Goal: Information Seeking & Learning: Learn about a topic

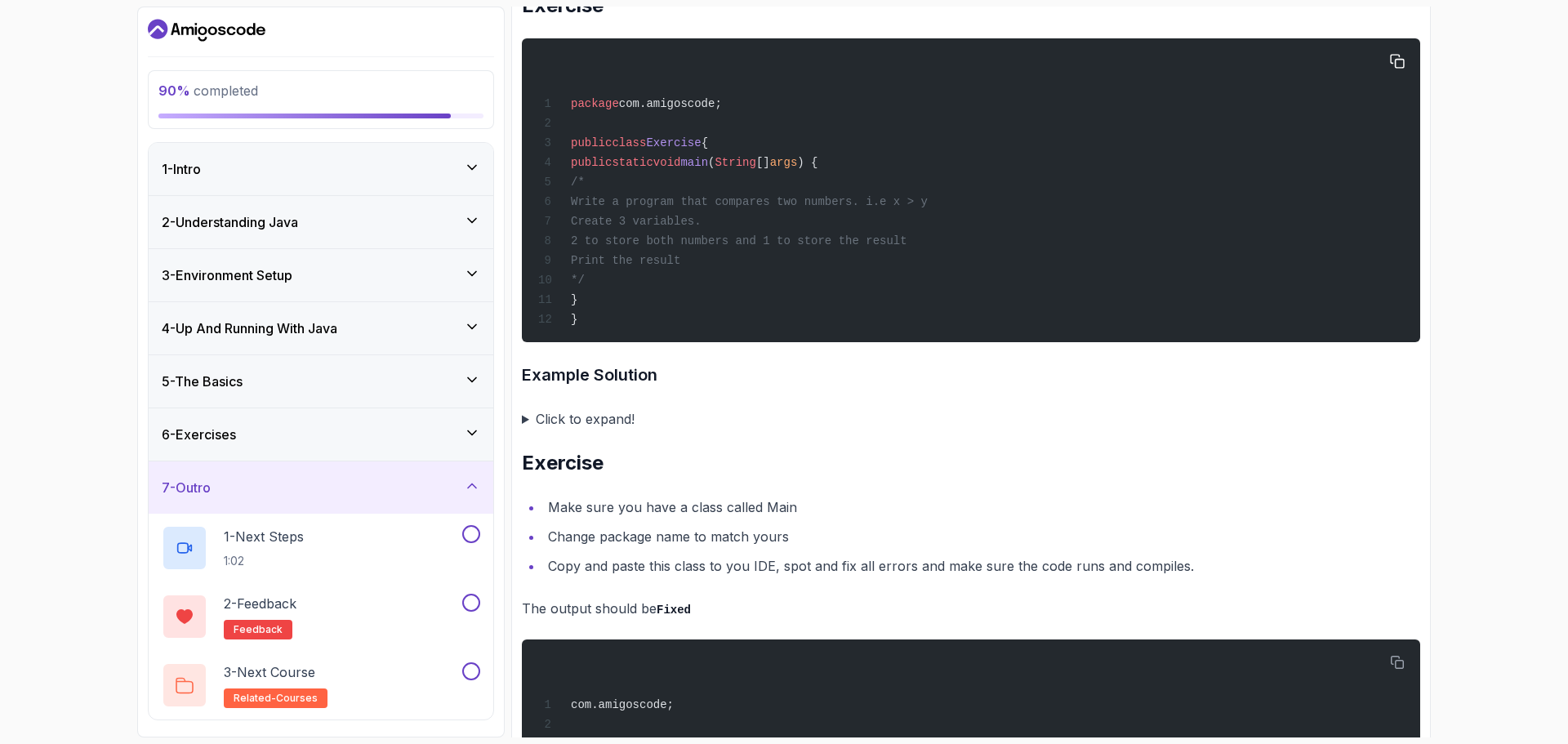
scroll to position [3404, 0]
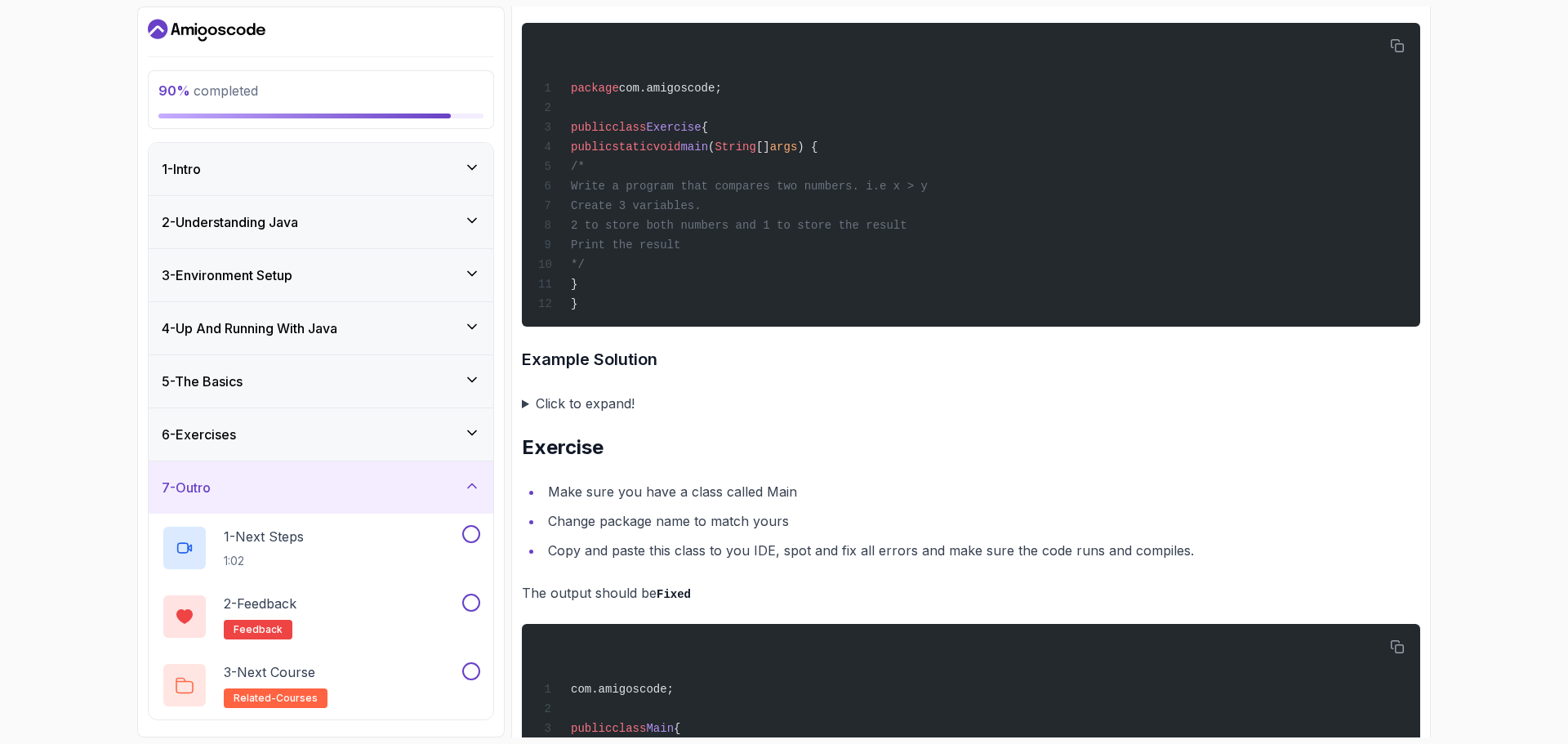
click at [523, 415] on summary "Click to expand!" at bounding box center [972, 403] width 898 height 23
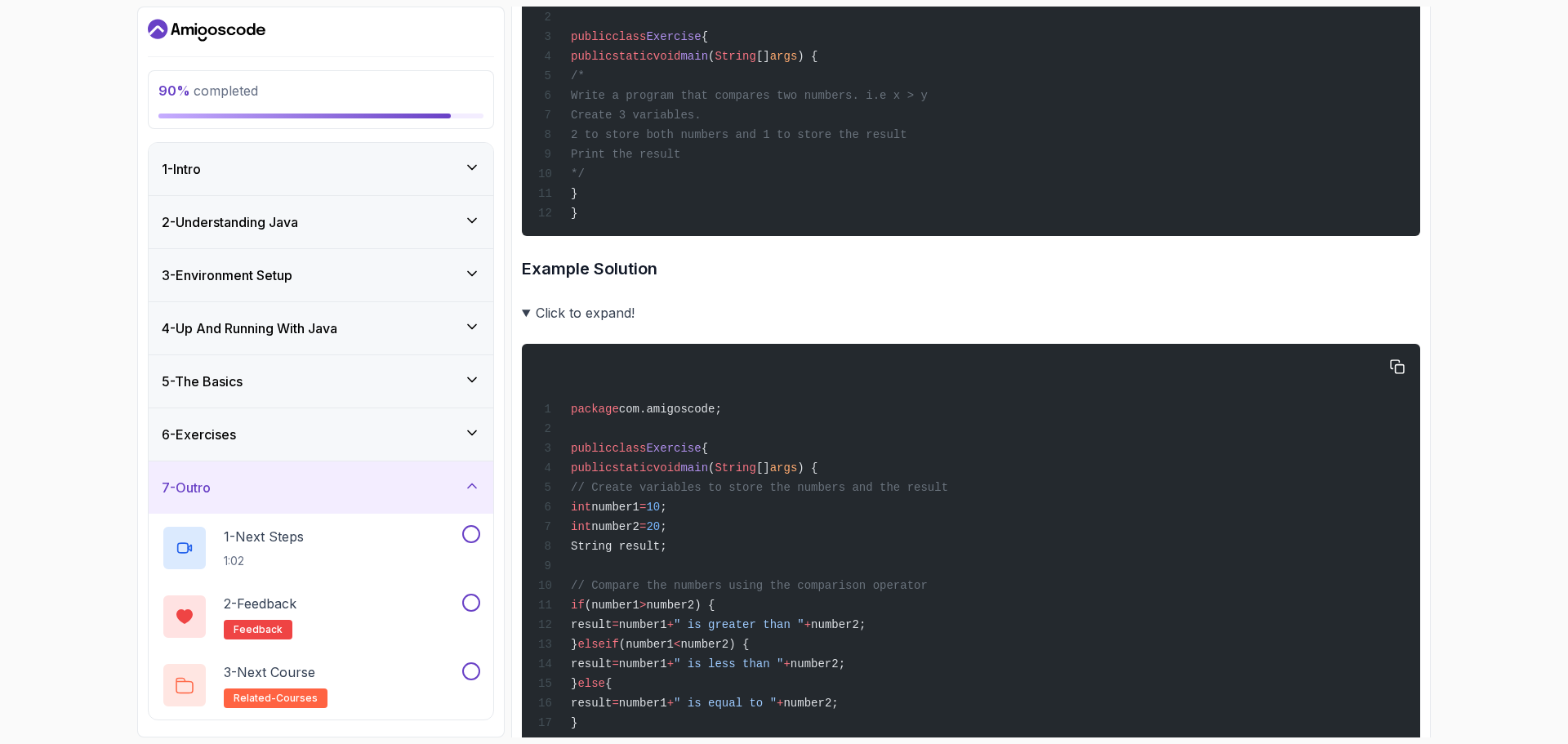
scroll to position [3486, 0]
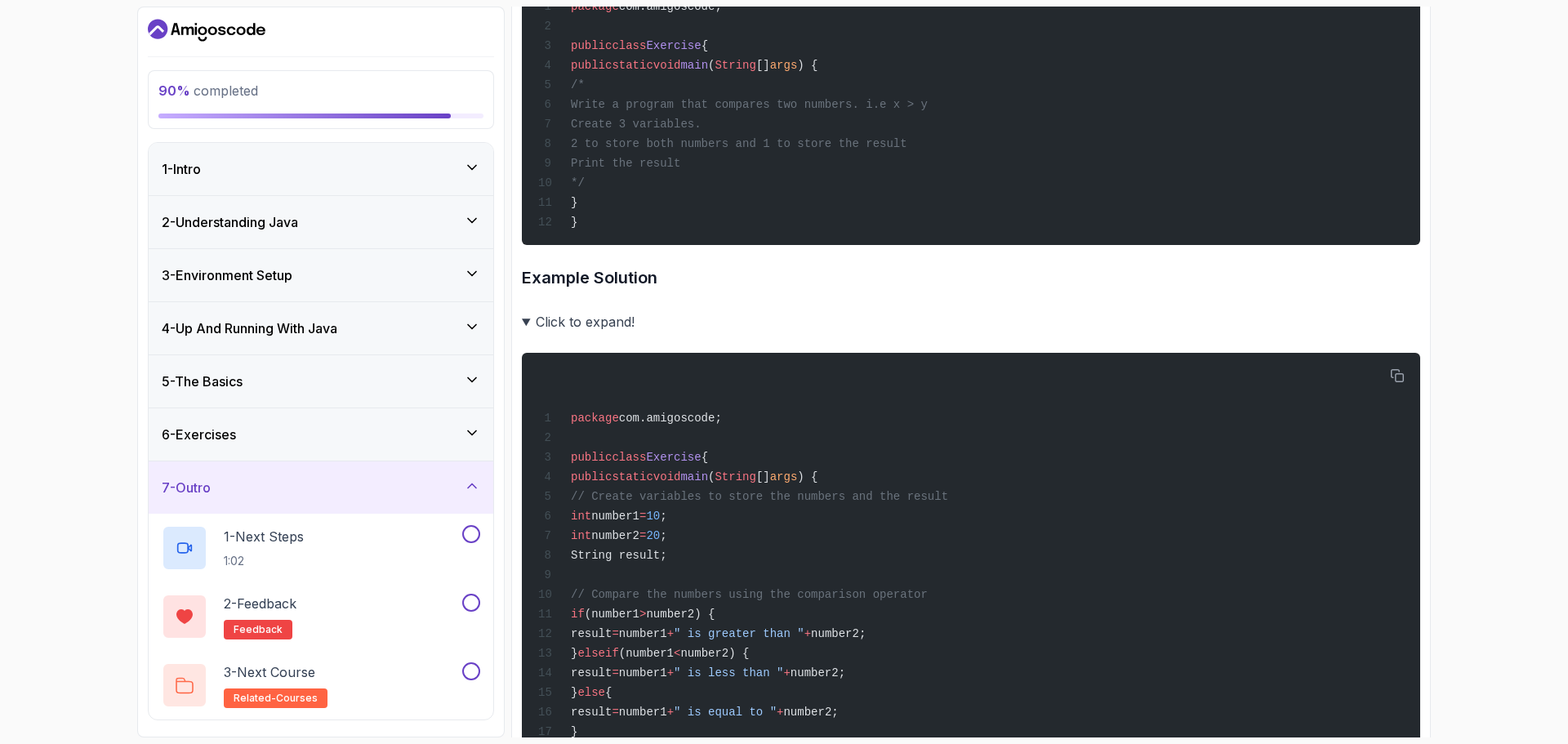
click at [527, 334] on summary "Click to expand!" at bounding box center [972, 321] width 898 height 23
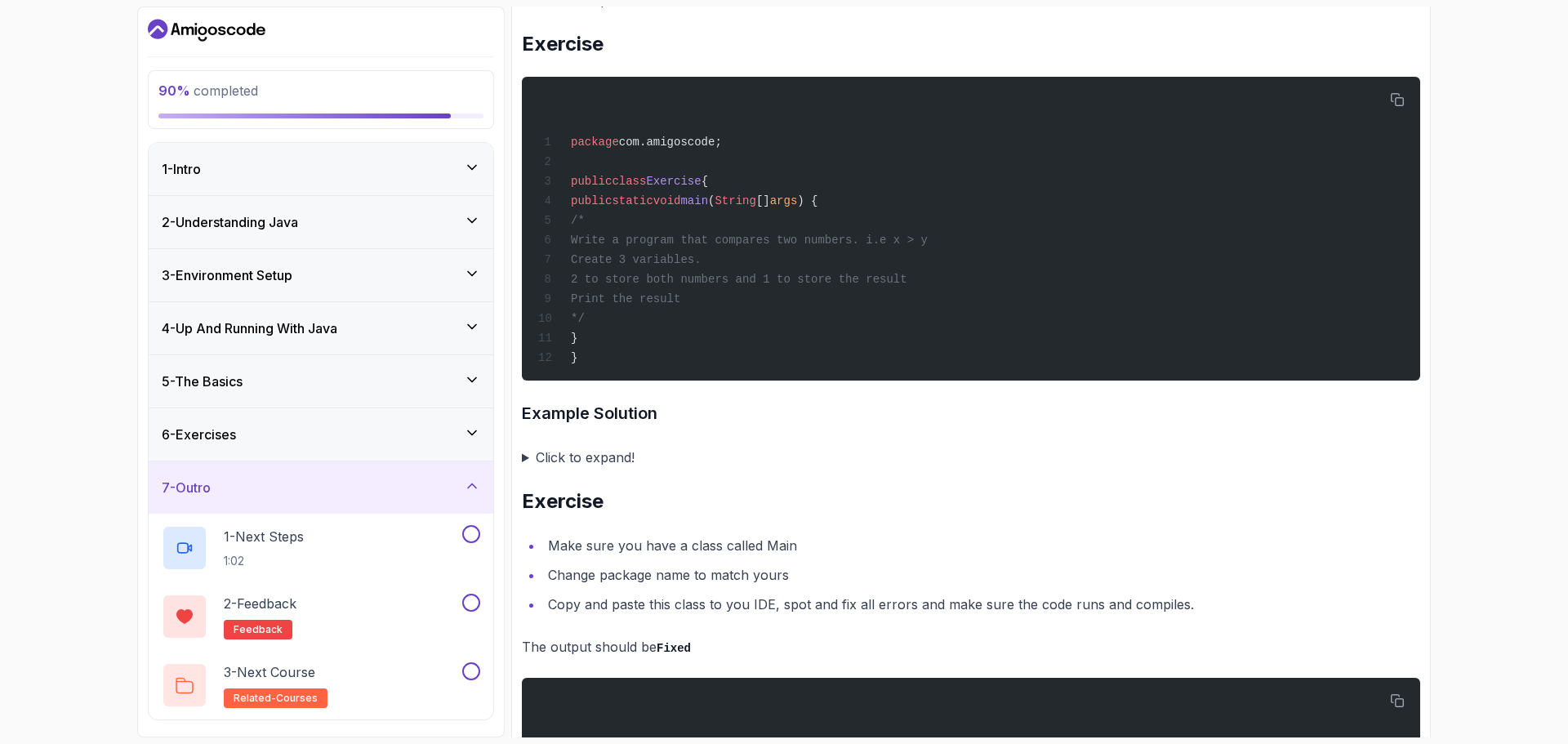
scroll to position [3690, 0]
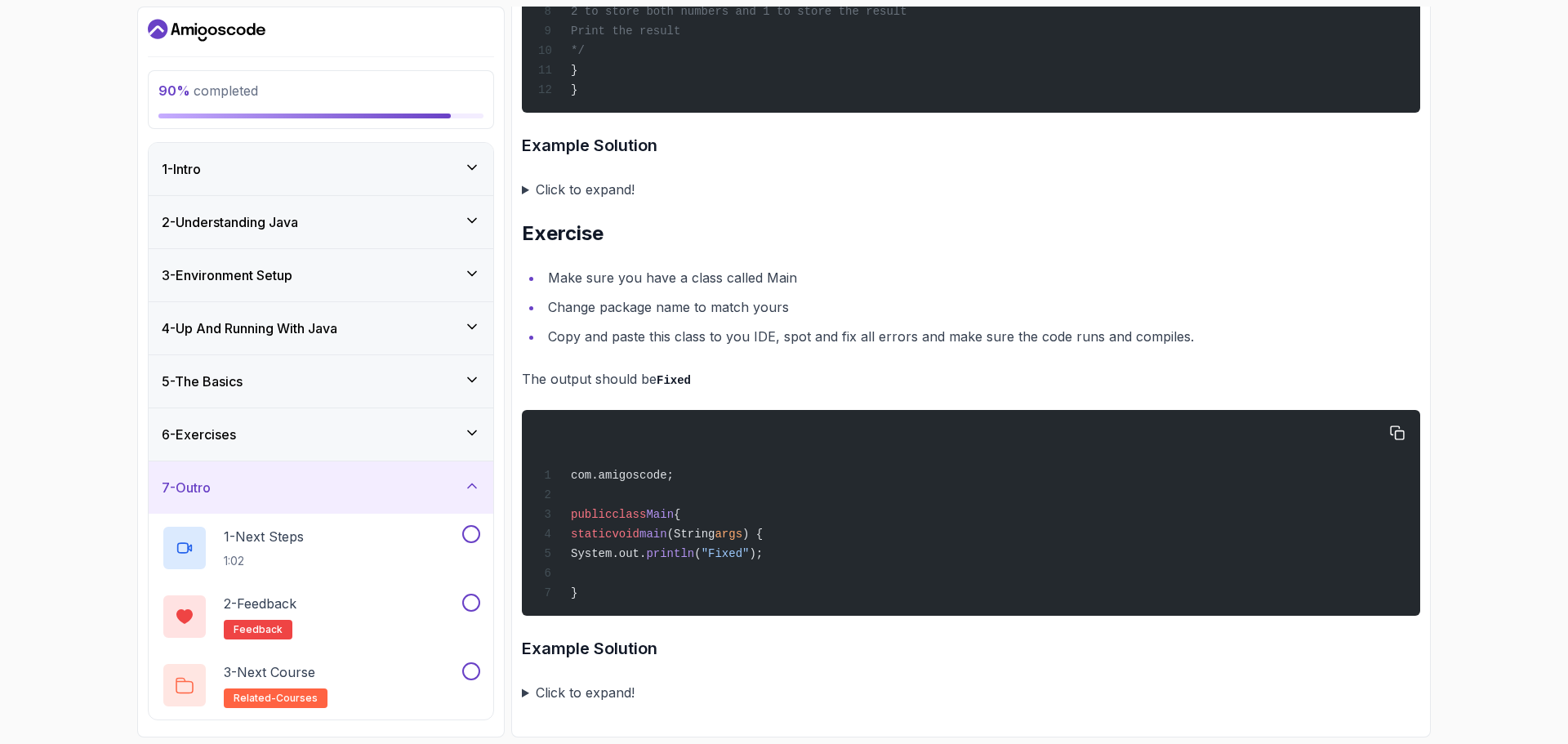
click at [608, 591] on div "com.amigoscode; public class Main { static void main (String args ) { System.ou…" at bounding box center [971, 513] width 872 height 186
drag, startPoint x: 565, startPoint y: 547, endPoint x: 550, endPoint y: 505, distance: 44.6
click at [550, 505] on div "com.amigoscode; public class Main { static void main (String args ) { System.ou…" at bounding box center [971, 513] width 872 height 186
click at [550, 508] on span "public class Main {" at bounding box center [609, 514] width 142 height 13
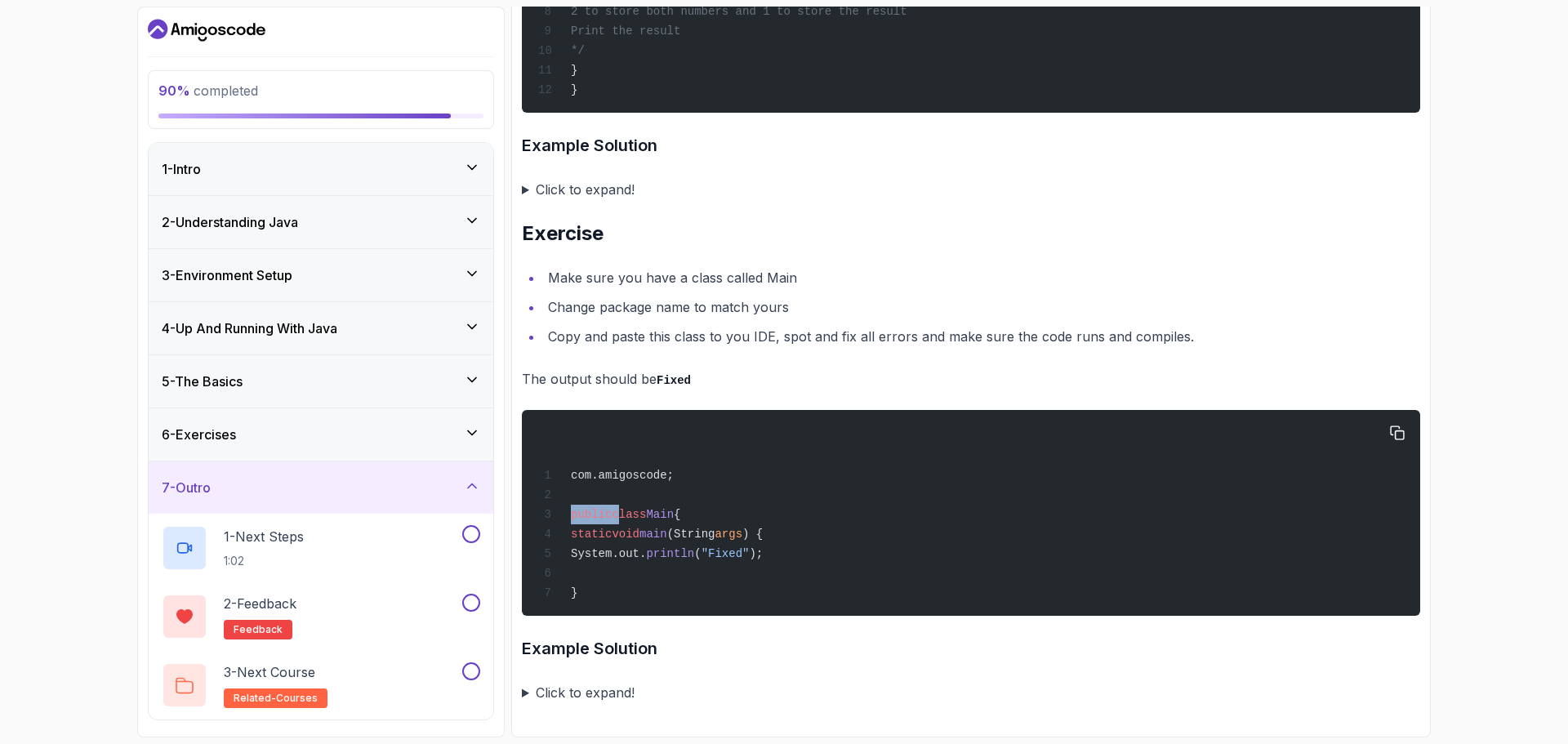
copy span "public"
click at [986, 504] on div "com.amigoscode; public class Main { static void main (String args ) { System.ou…" at bounding box center [971, 513] width 872 height 186
click at [1393, 429] on icon "button" at bounding box center [1397, 433] width 13 height 13
click at [525, 696] on summary "Click to expand!" at bounding box center [972, 692] width 898 height 23
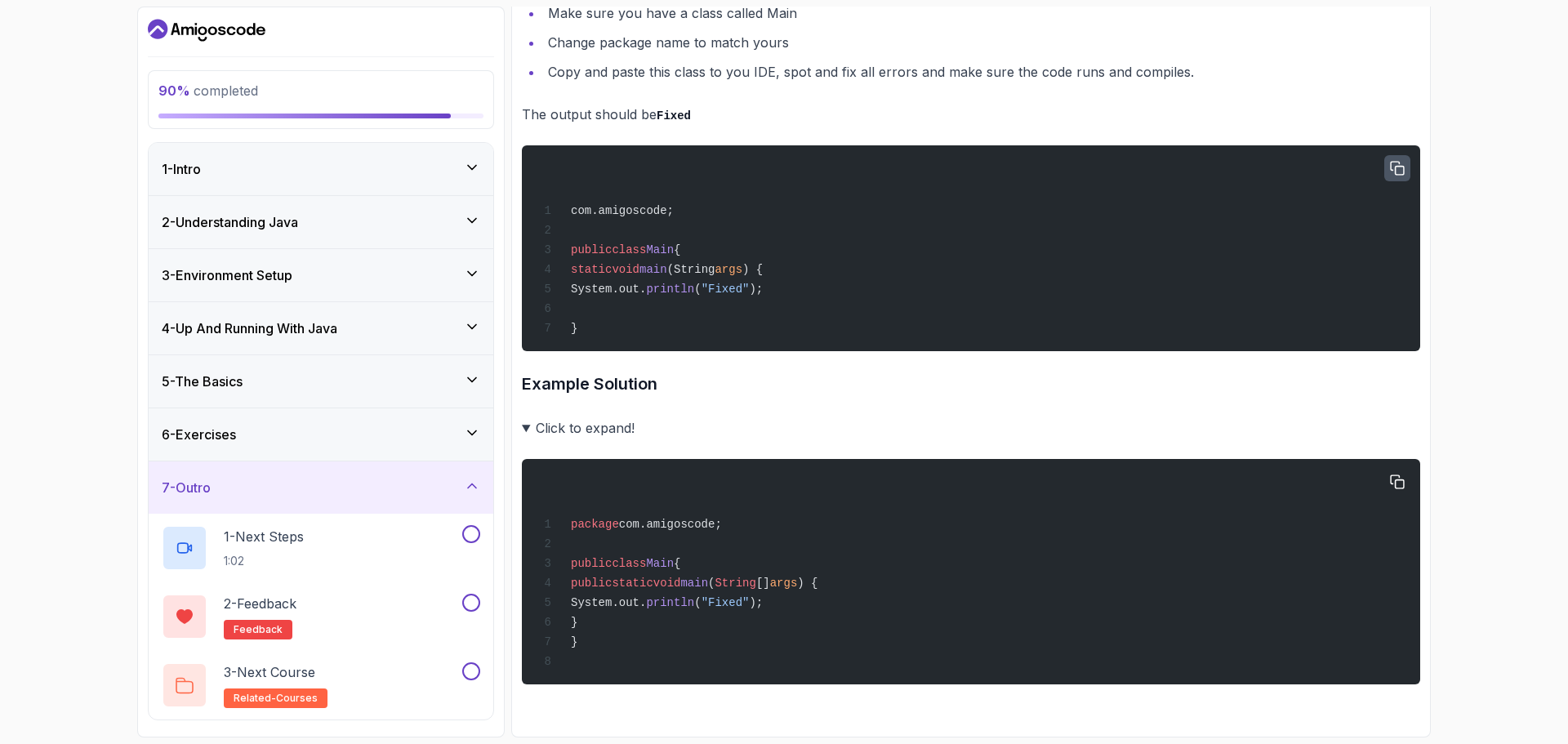
scroll to position [3961, 0]
click at [1394, 476] on icon "button" at bounding box center [1397, 483] width 14 height 14
click at [524, 422] on summary "Click to expand!" at bounding box center [972, 428] width 898 height 23
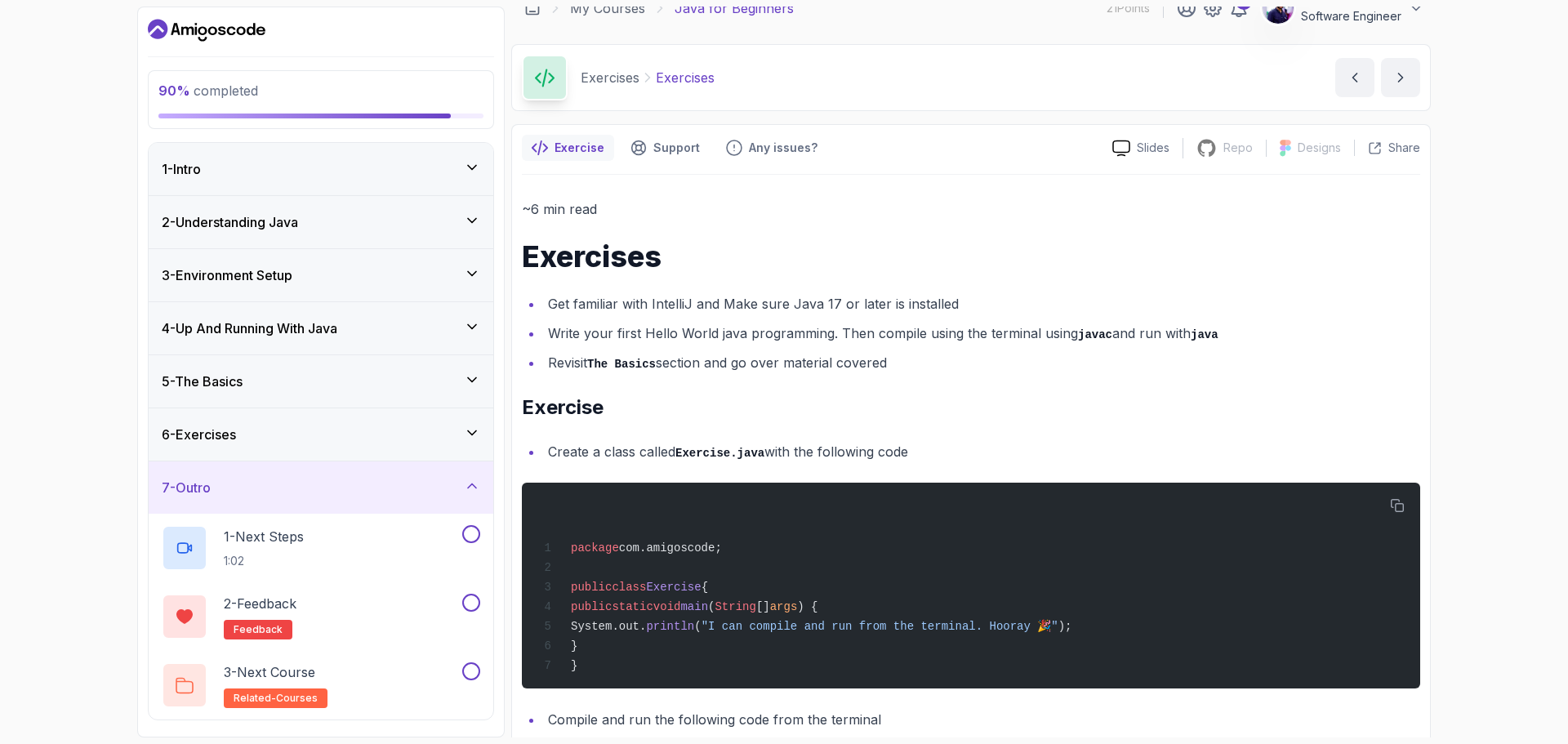
scroll to position [0, 0]
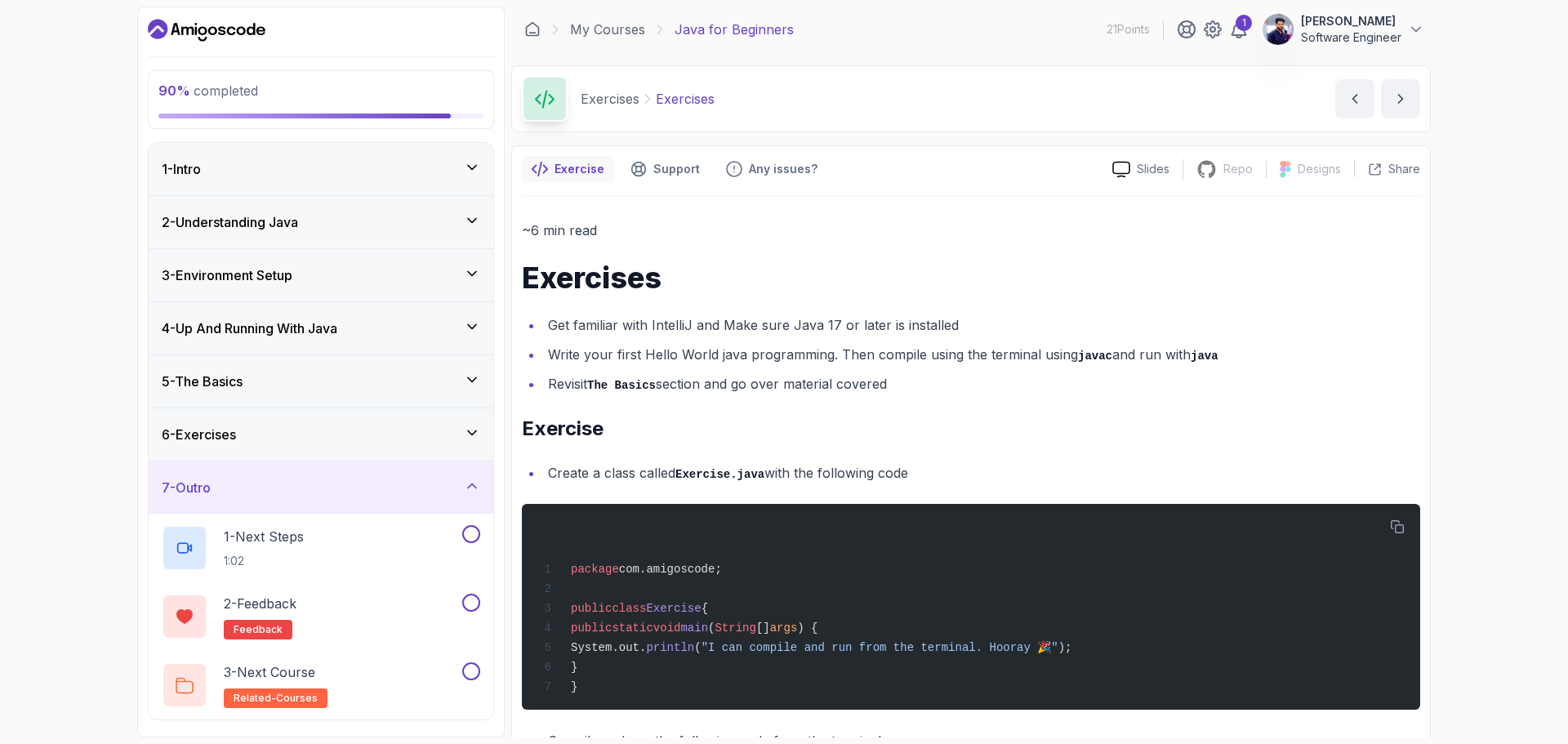
click at [577, 174] on p "Exercise" at bounding box center [579, 169] width 50 height 16
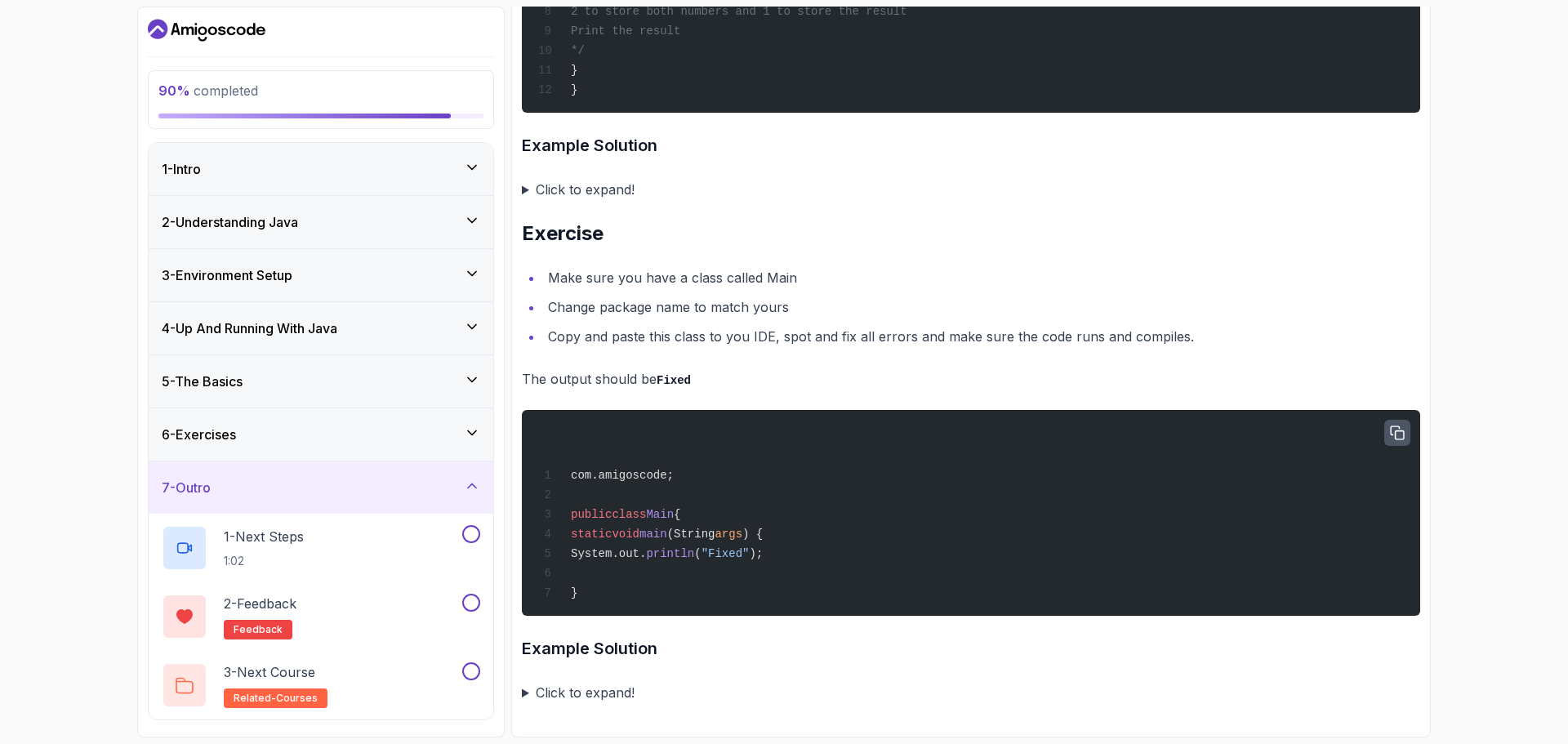
scroll to position [3690, 0]
click at [408, 542] on div "1 - Next Steps 1:02" at bounding box center [310, 548] width 297 height 46
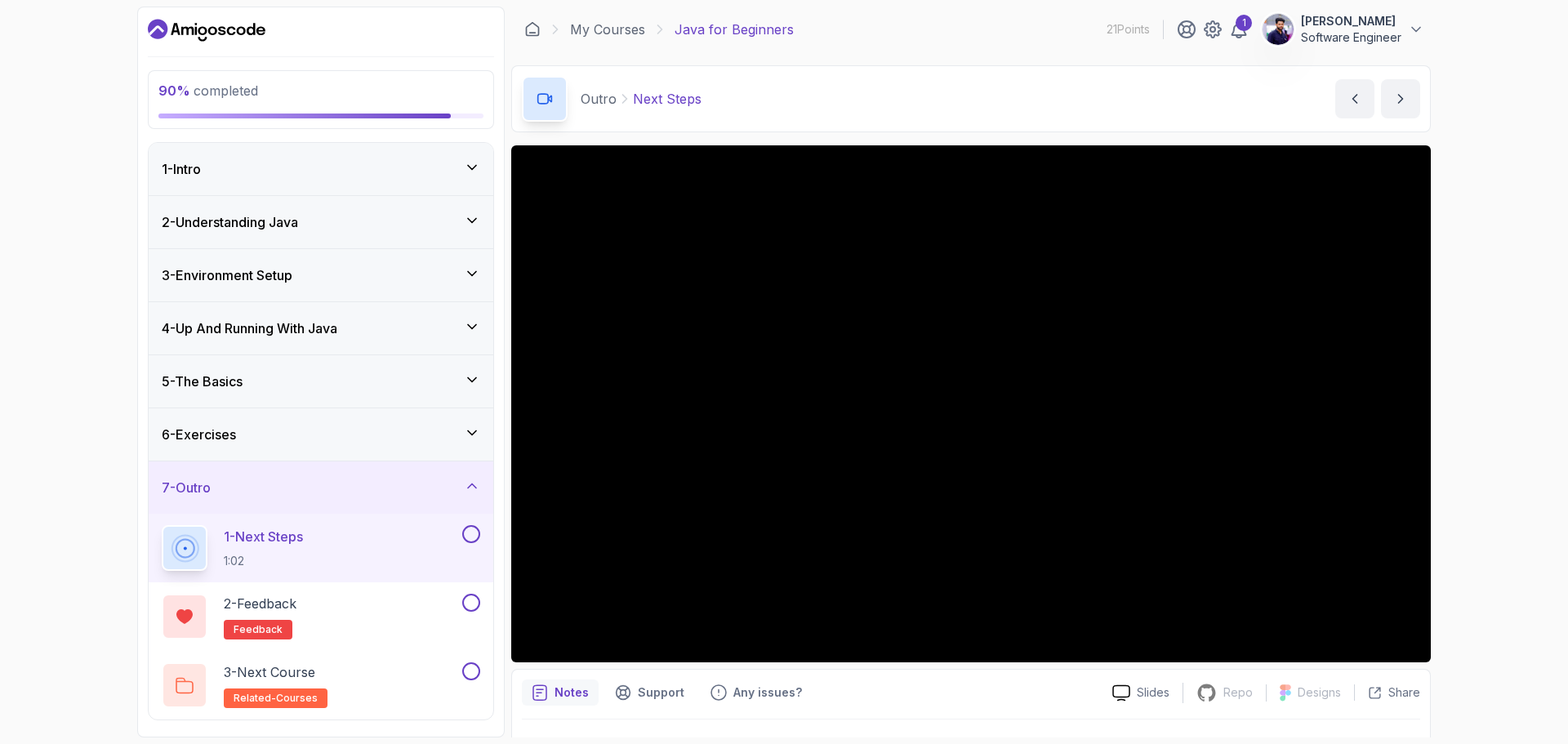
scroll to position [38, 0]
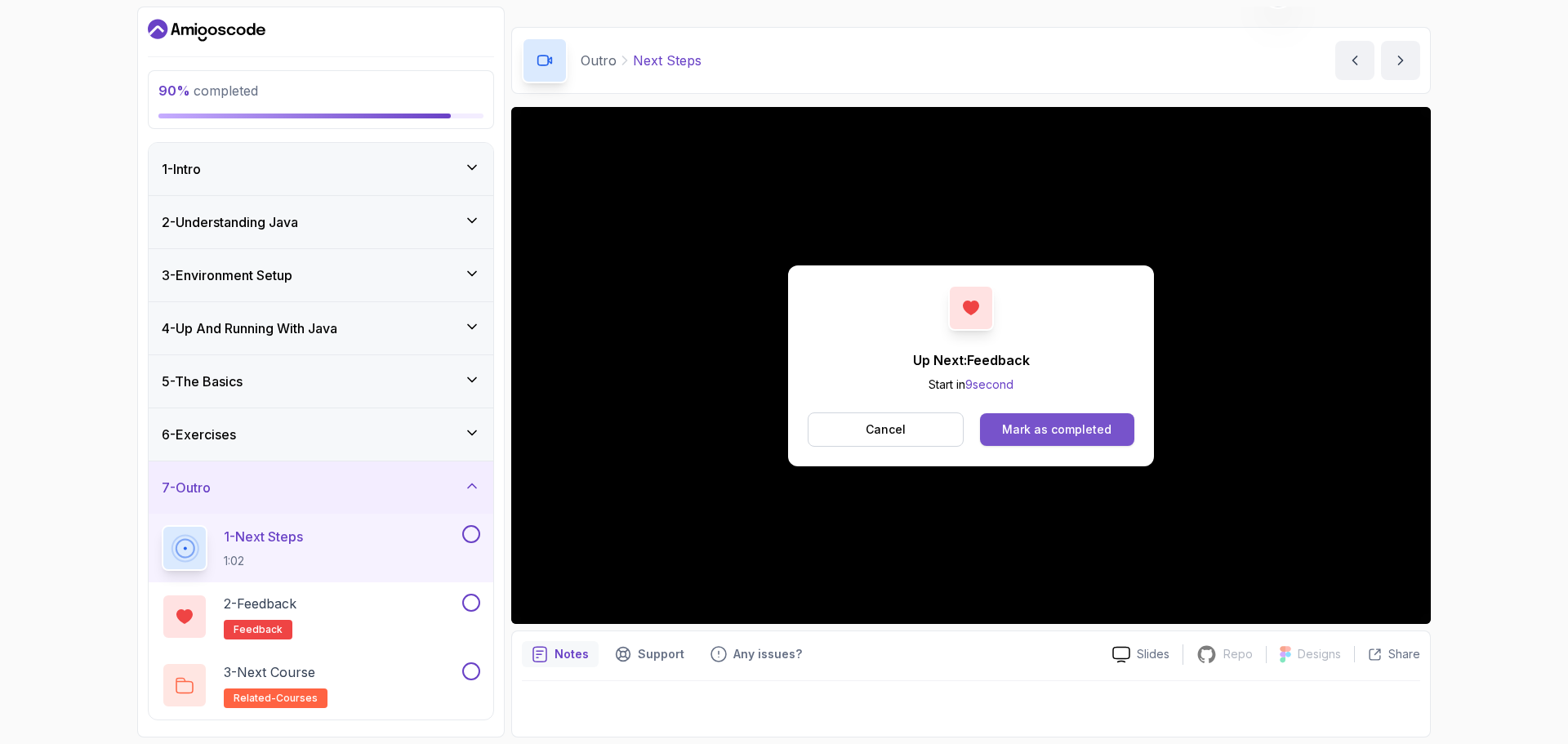
click at [1035, 427] on div "Mark as completed" at bounding box center [1056, 429] width 109 height 16
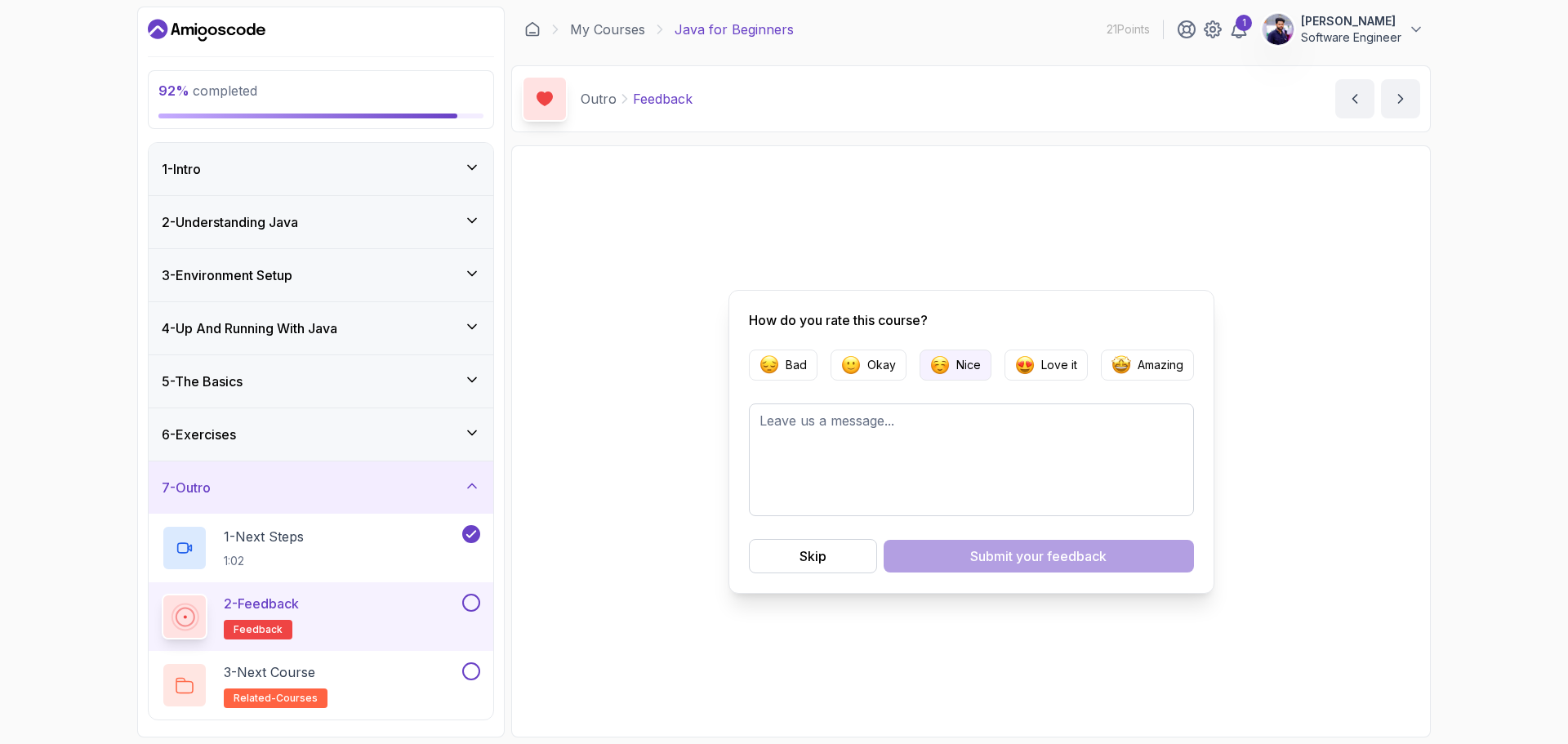
click at [975, 367] on p "Nice" at bounding box center [968, 365] width 24 height 16
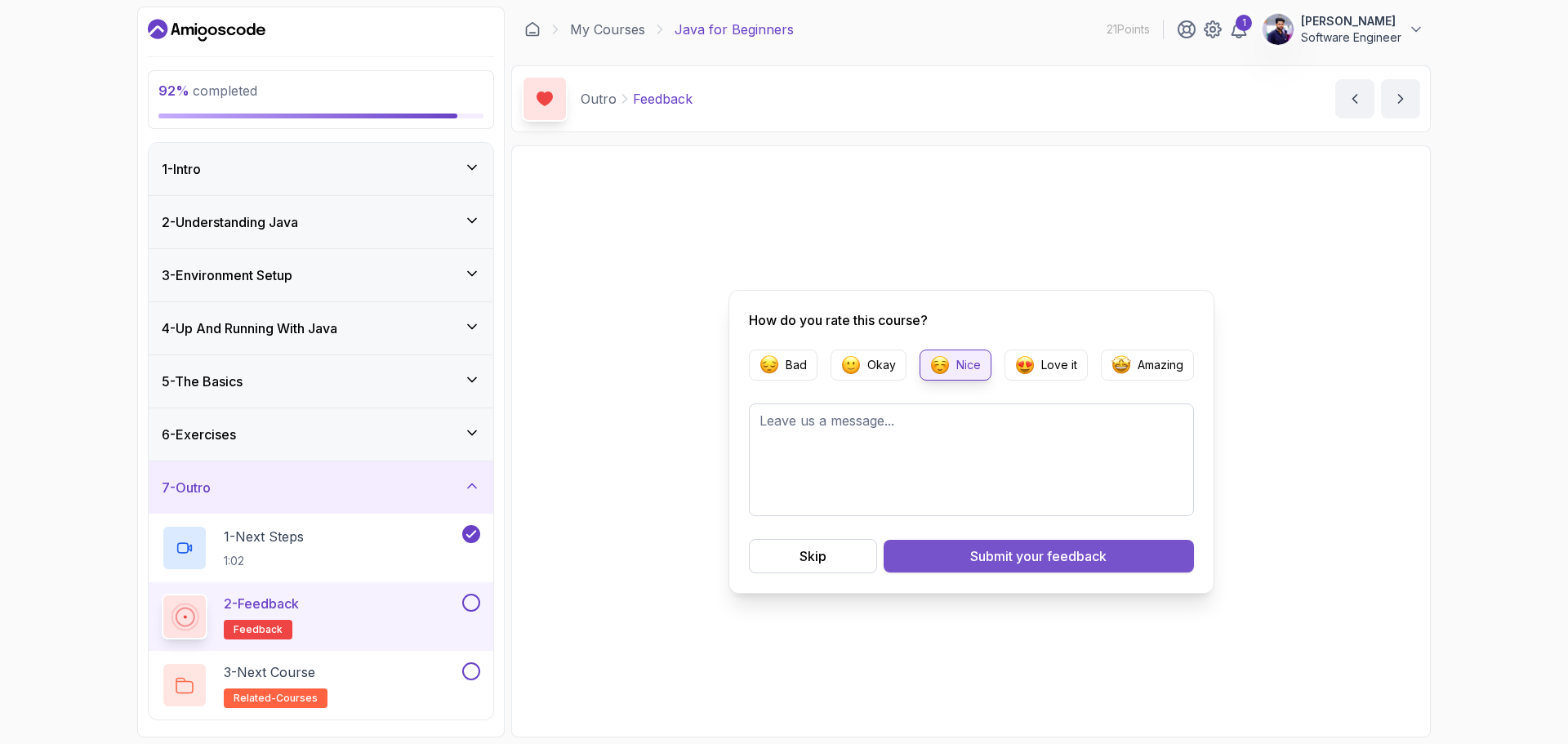
click at [956, 548] on button "Submit your feedback" at bounding box center [1038, 556] width 310 height 33
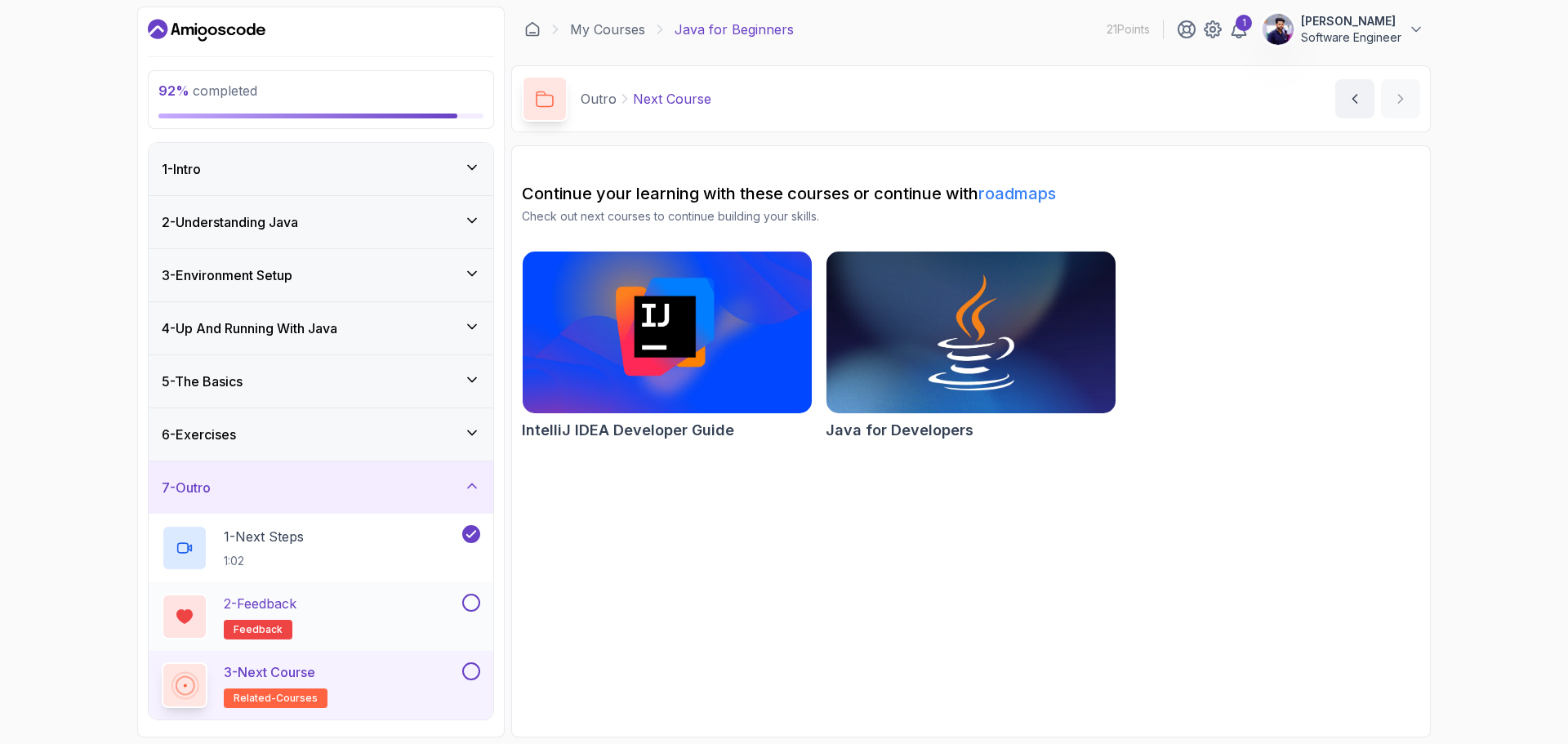
click at [470, 599] on button at bounding box center [472, 603] width 18 height 18
click at [474, 677] on button at bounding box center [472, 672] width 18 height 18
click at [466, 489] on icon at bounding box center [472, 486] width 16 height 16
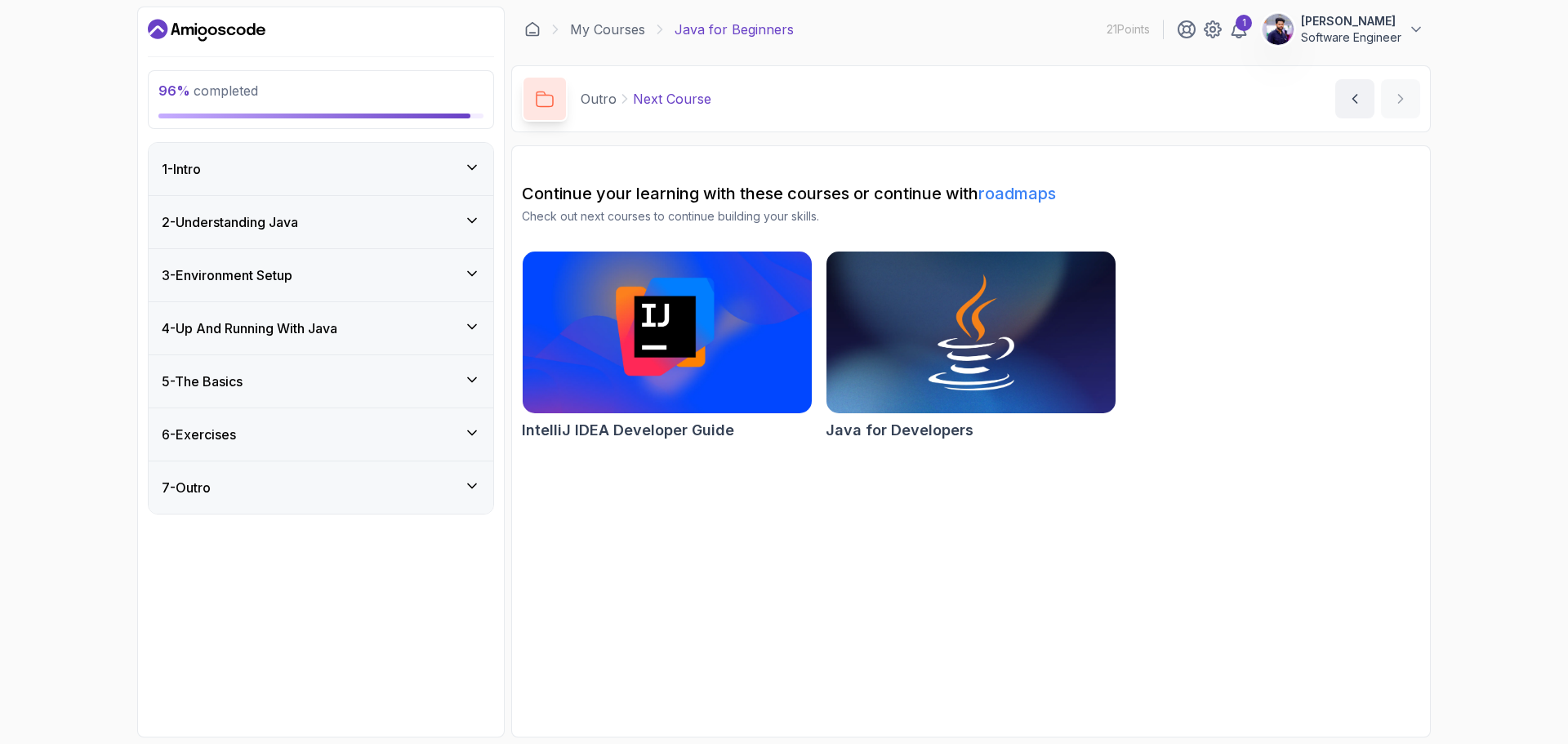
click at [466, 489] on icon at bounding box center [472, 486] width 16 height 16
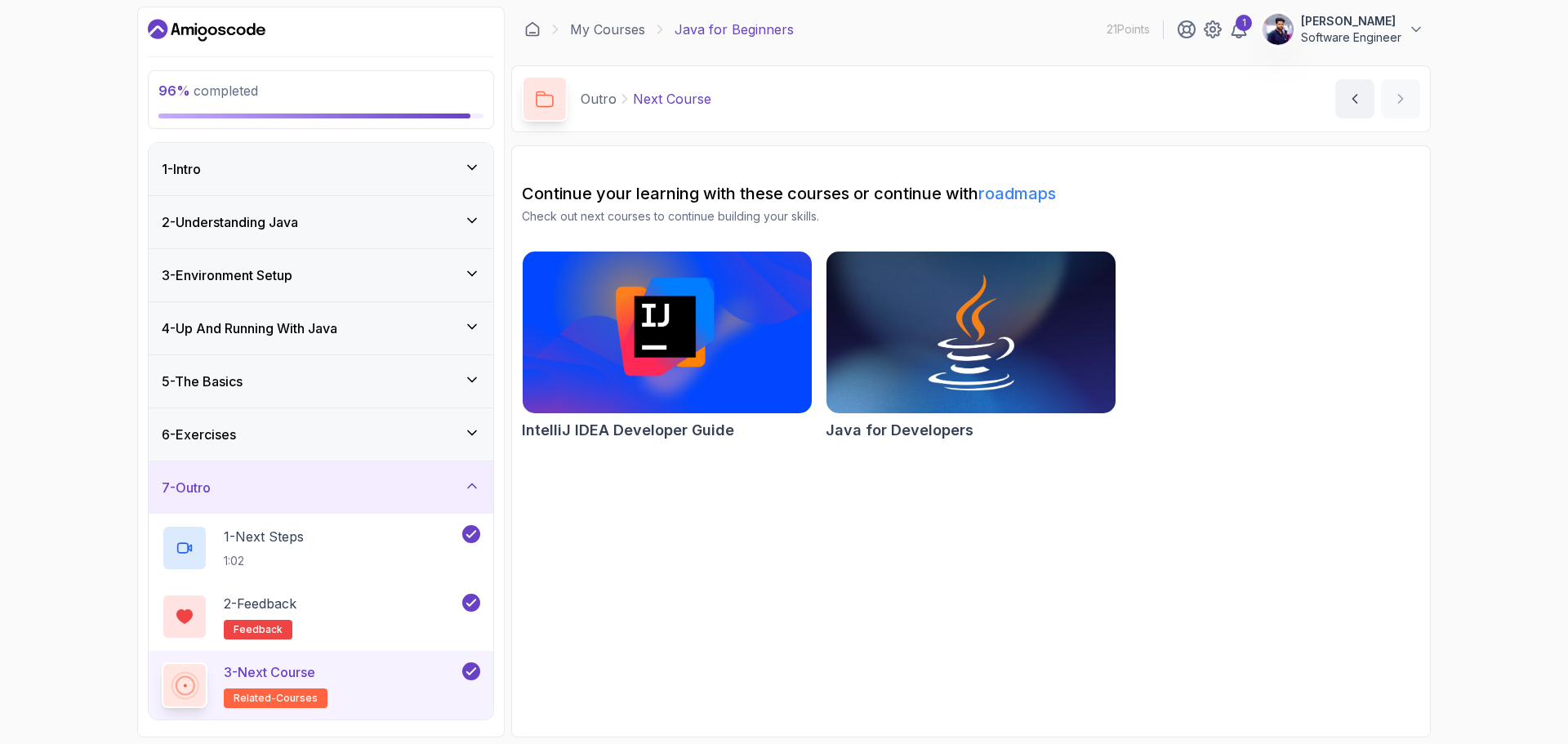
click at [1012, 195] on link "roadmaps" at bounding box center [1018, 193] width 78 height 20
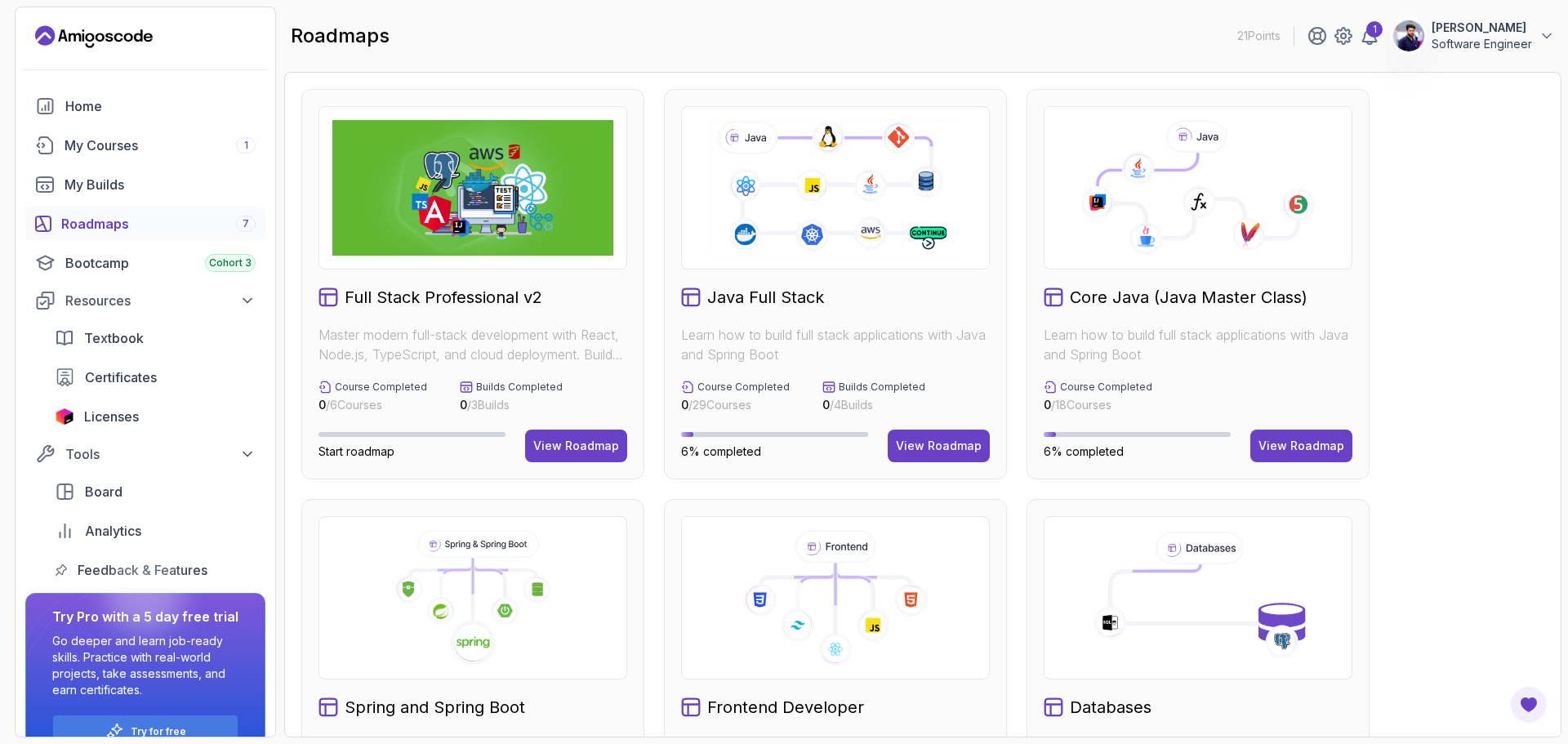
click at [111, 234] on link "Roadmaps 7" at bounding box center [146, 224] width 240 height 33
click at [1296, 447] on div "View Roadmap" at bounding box center [1301, 446] width 86 height 16
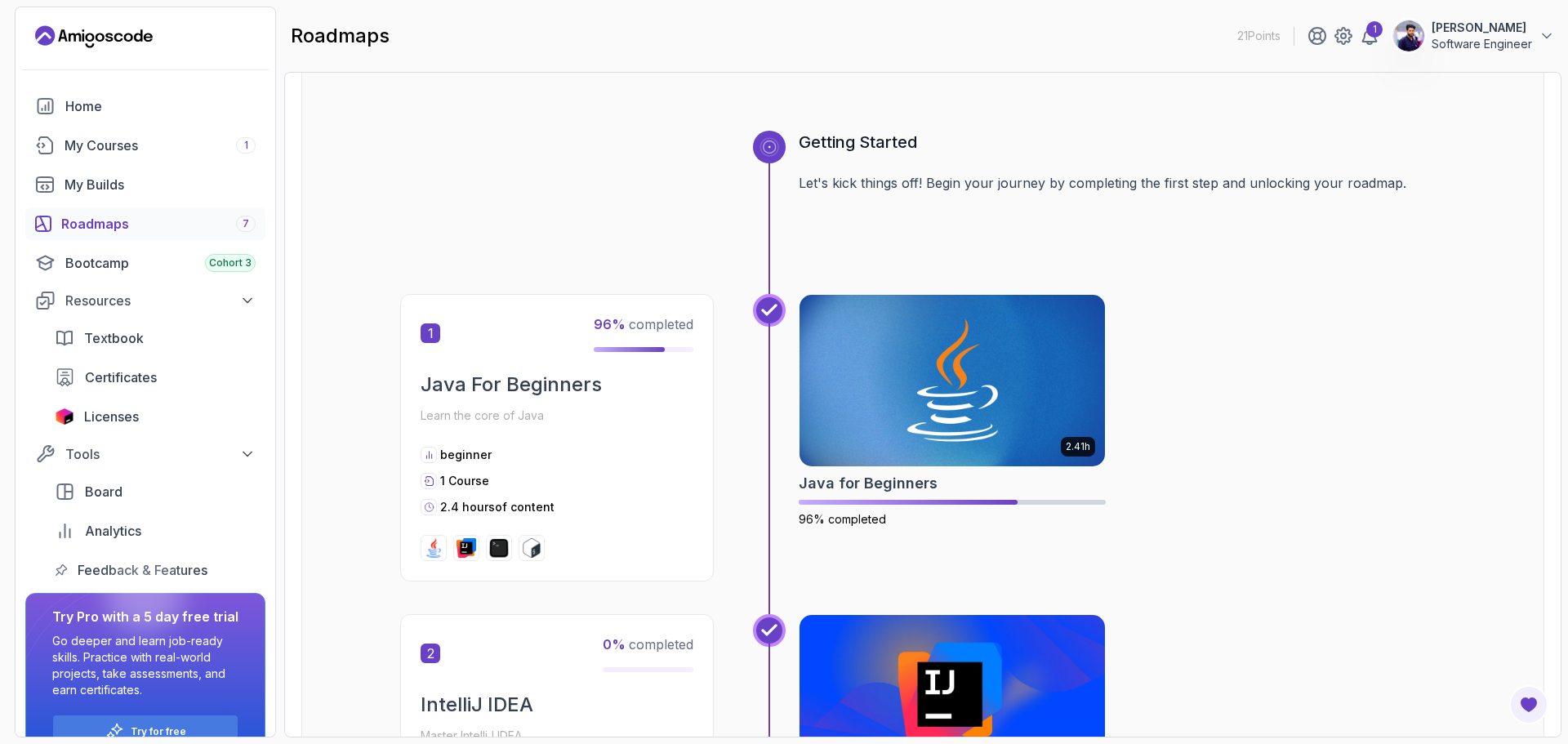
scroll to position [164, 0]
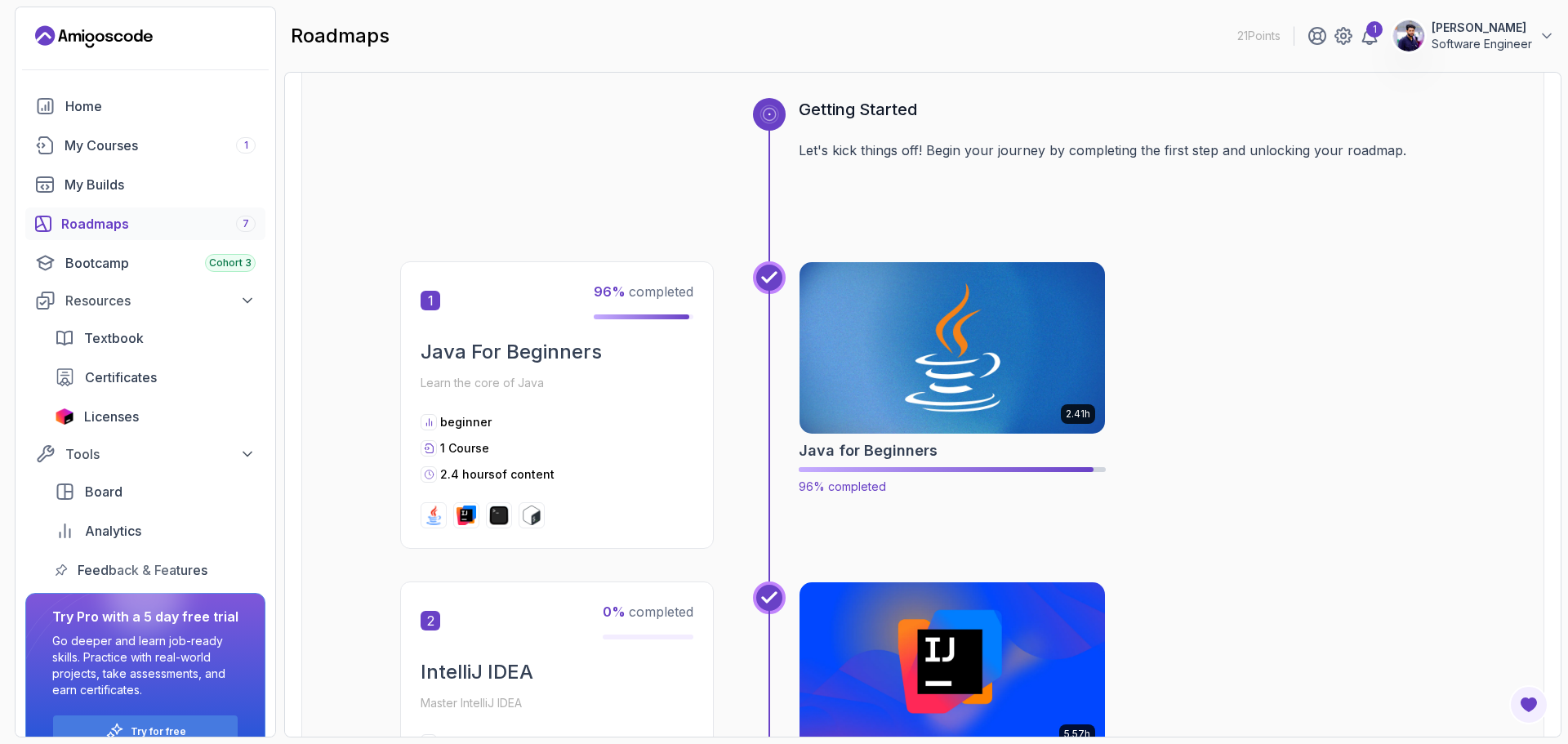
click at [956, 343] on img at bounding box center [953, 348] width 321 height 180
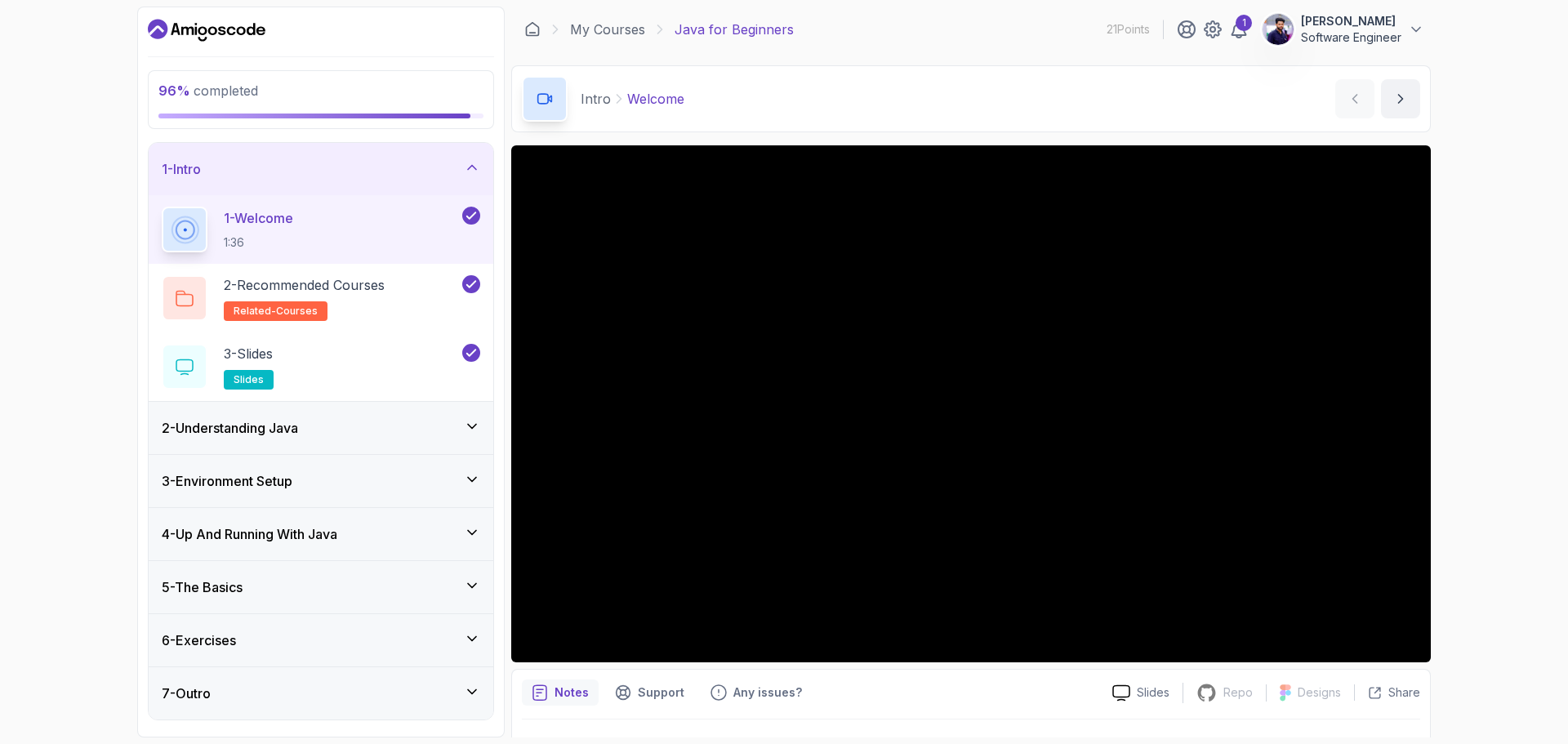
click at [437, 637] on div "6 - Exercises" at bounding box center [321, 641] width 319 height 20
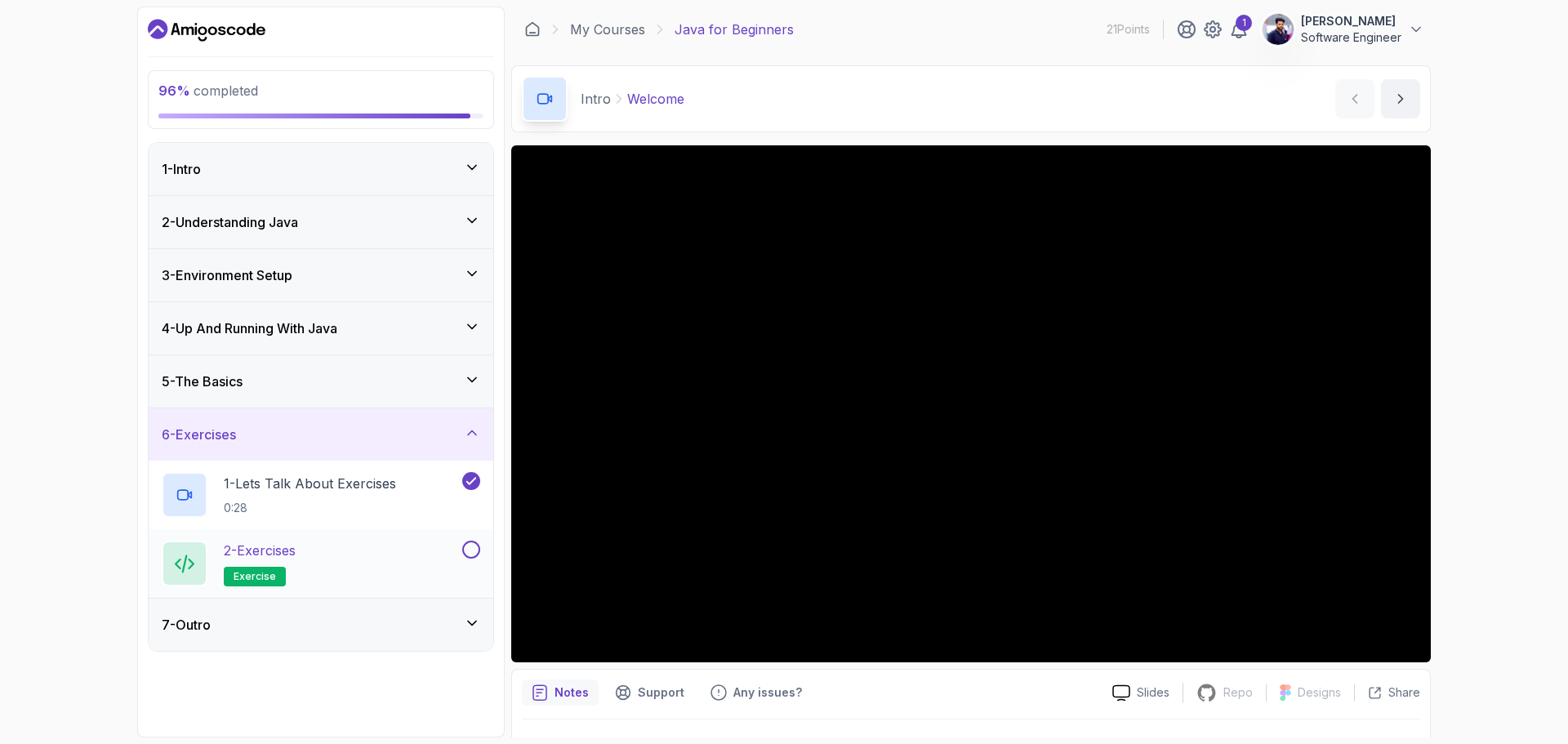
click at [471, 552] on button at bounding box center [472, 550] width 18 height 18
click at [465, 622] on icon at bounding box center [472, 624] width 16 height 16
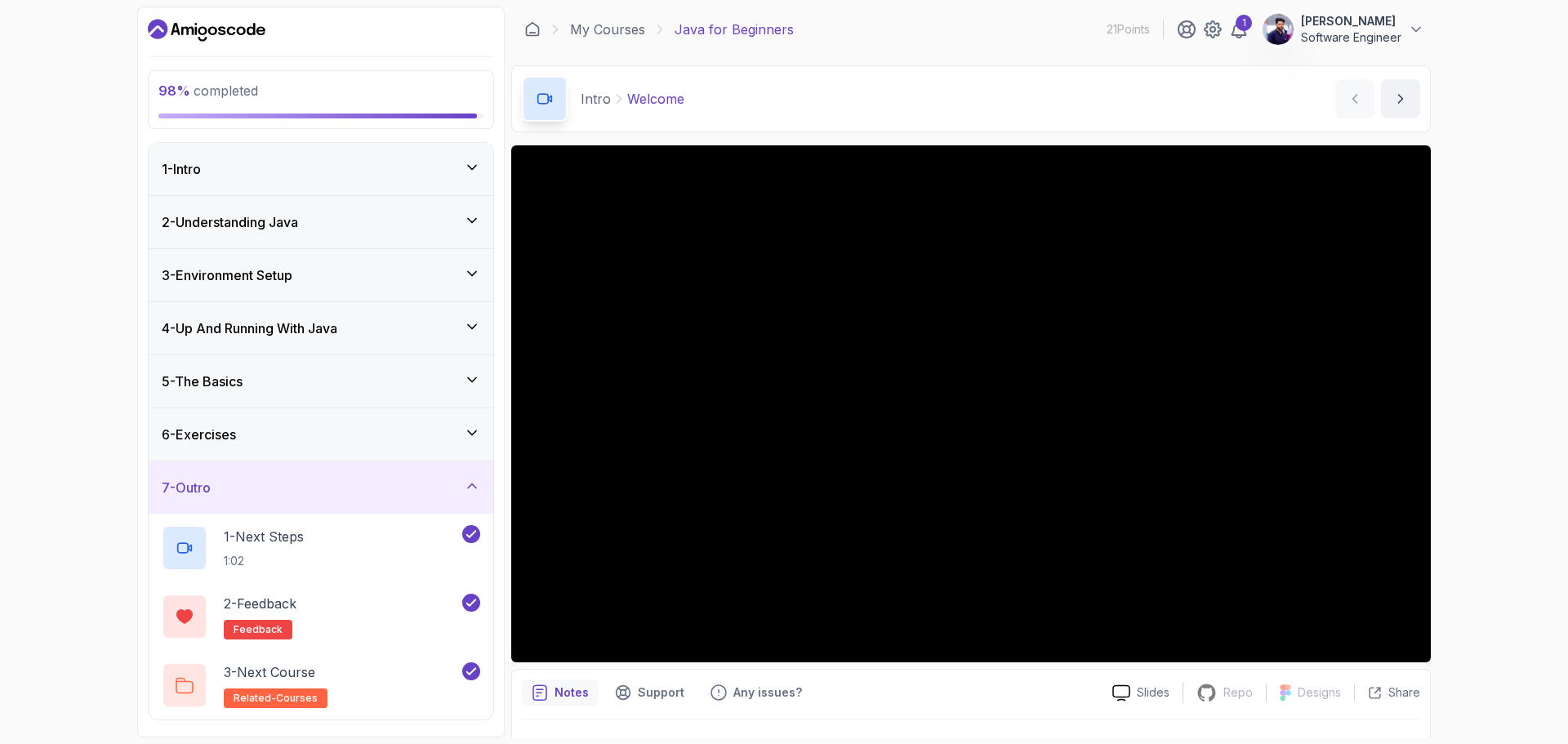
click at [467, 482] on icon at bounding box center [472, 486] width 16 height 16
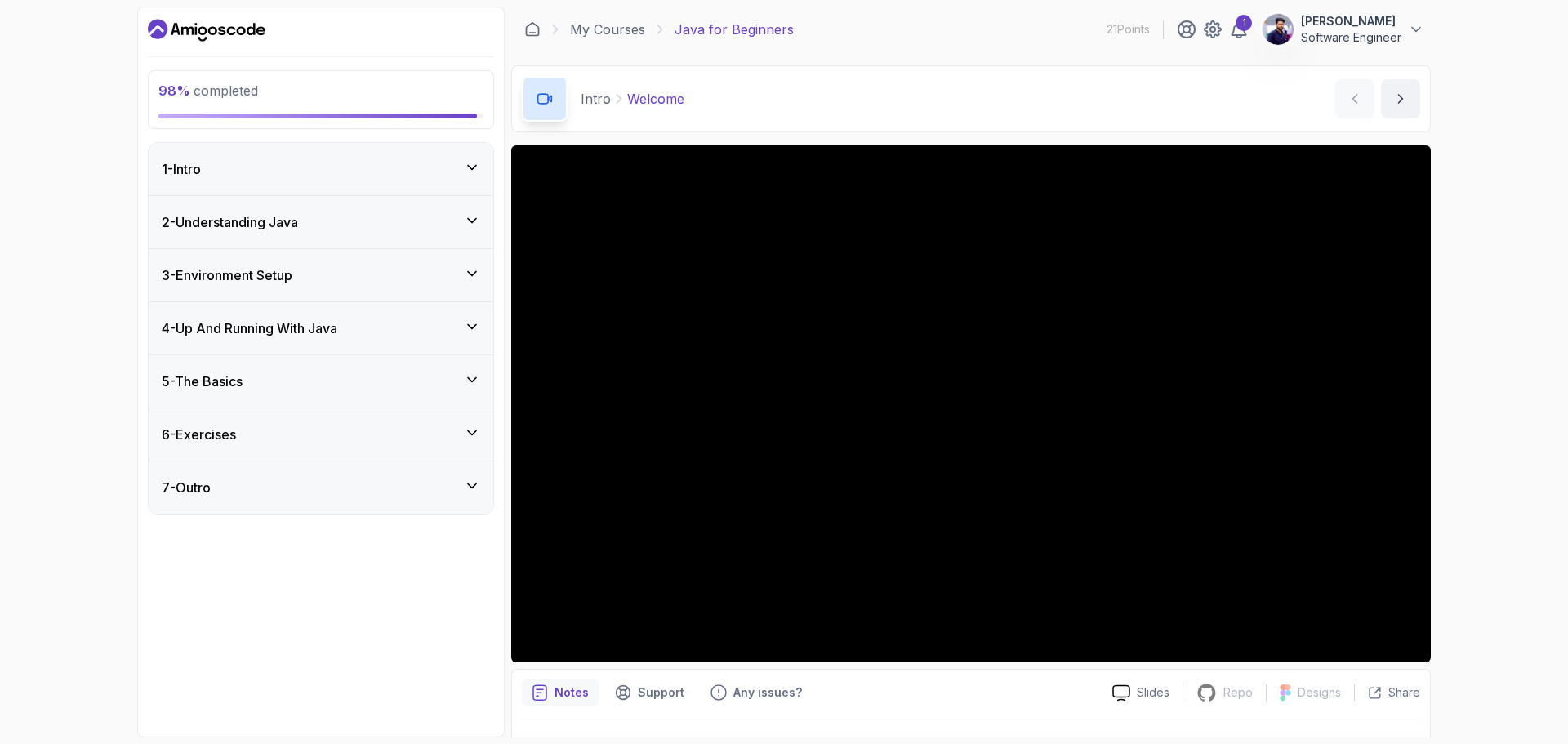
click at [464, 378] on icon at bounding box center [472, 380] width 16 height 16
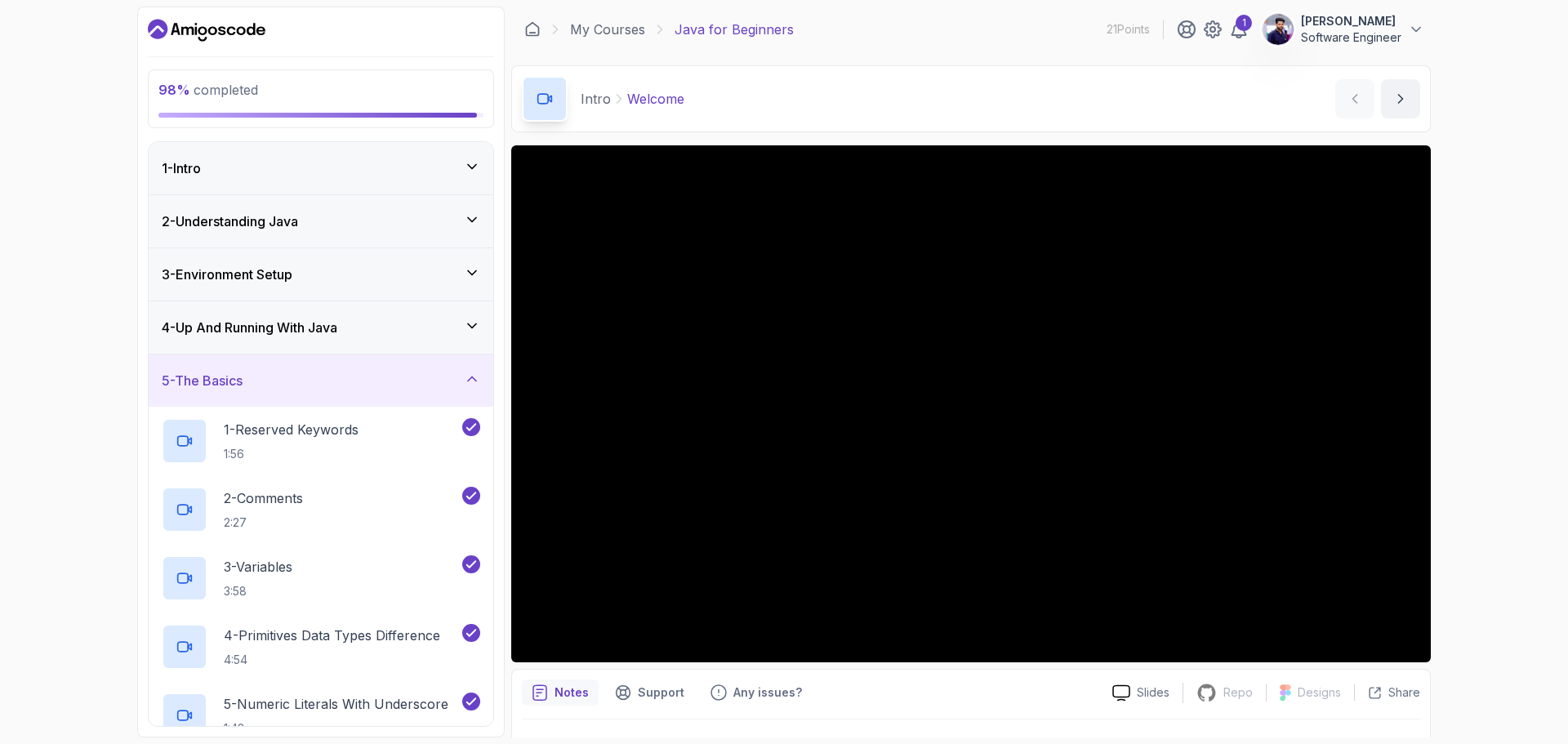
click at [464, 375] on icon at bounding box center [472, 379] width 16 height 16
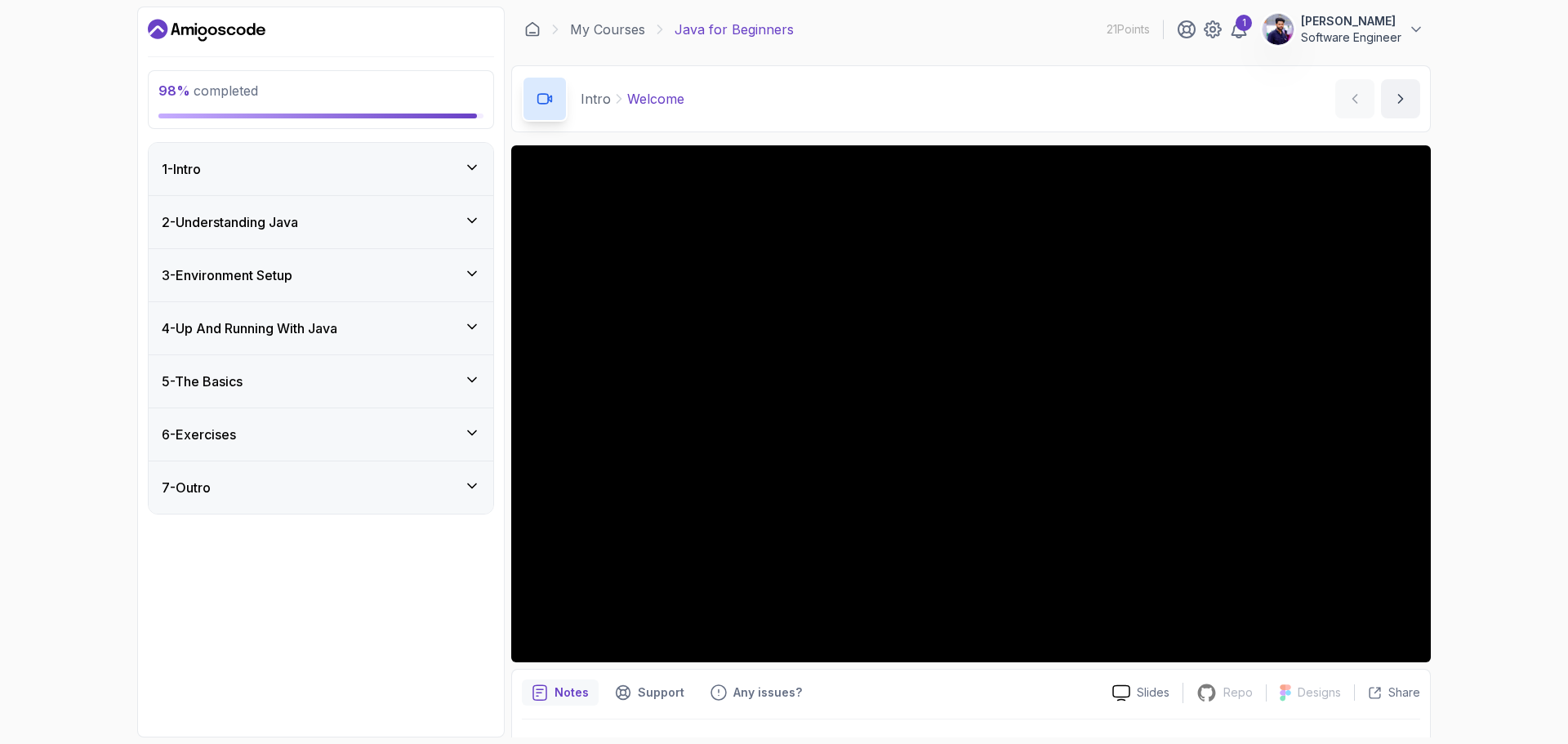
click at [470, 333] on icon at bounding box center [472, 327] width 16 height 16
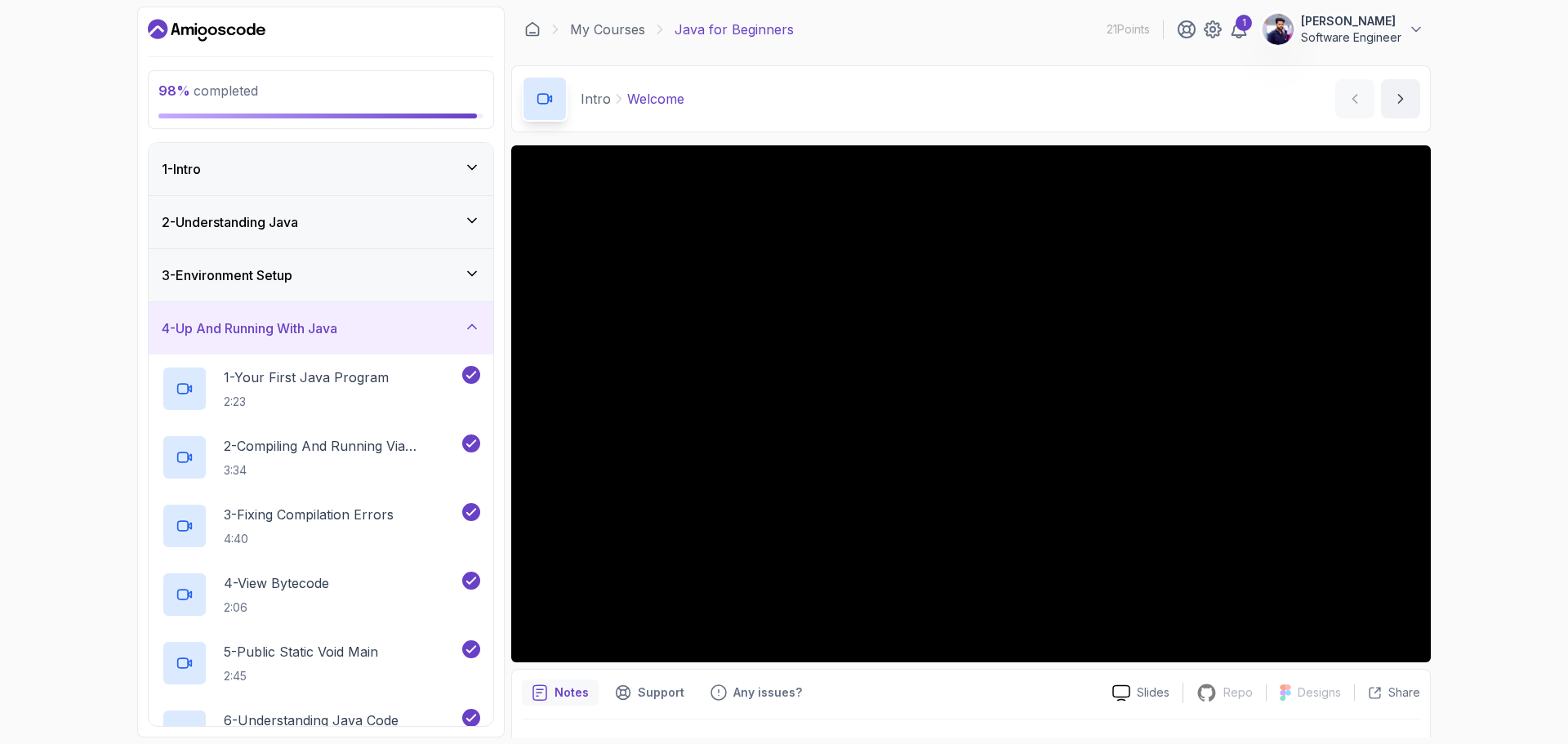
click at [472, 271] on icon at bounding box center [472, 274] width 16 height 16
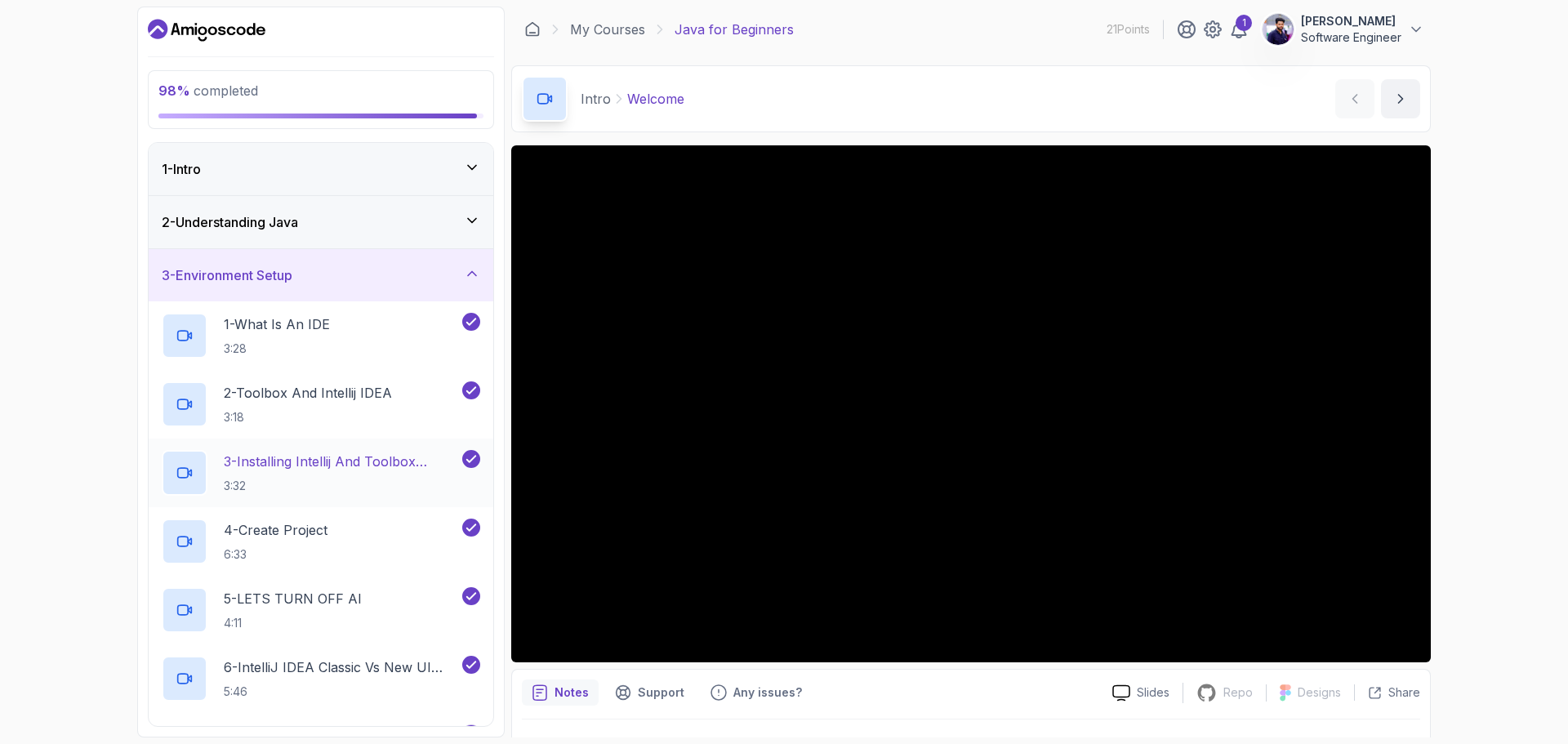
scroll to position [268, 0]
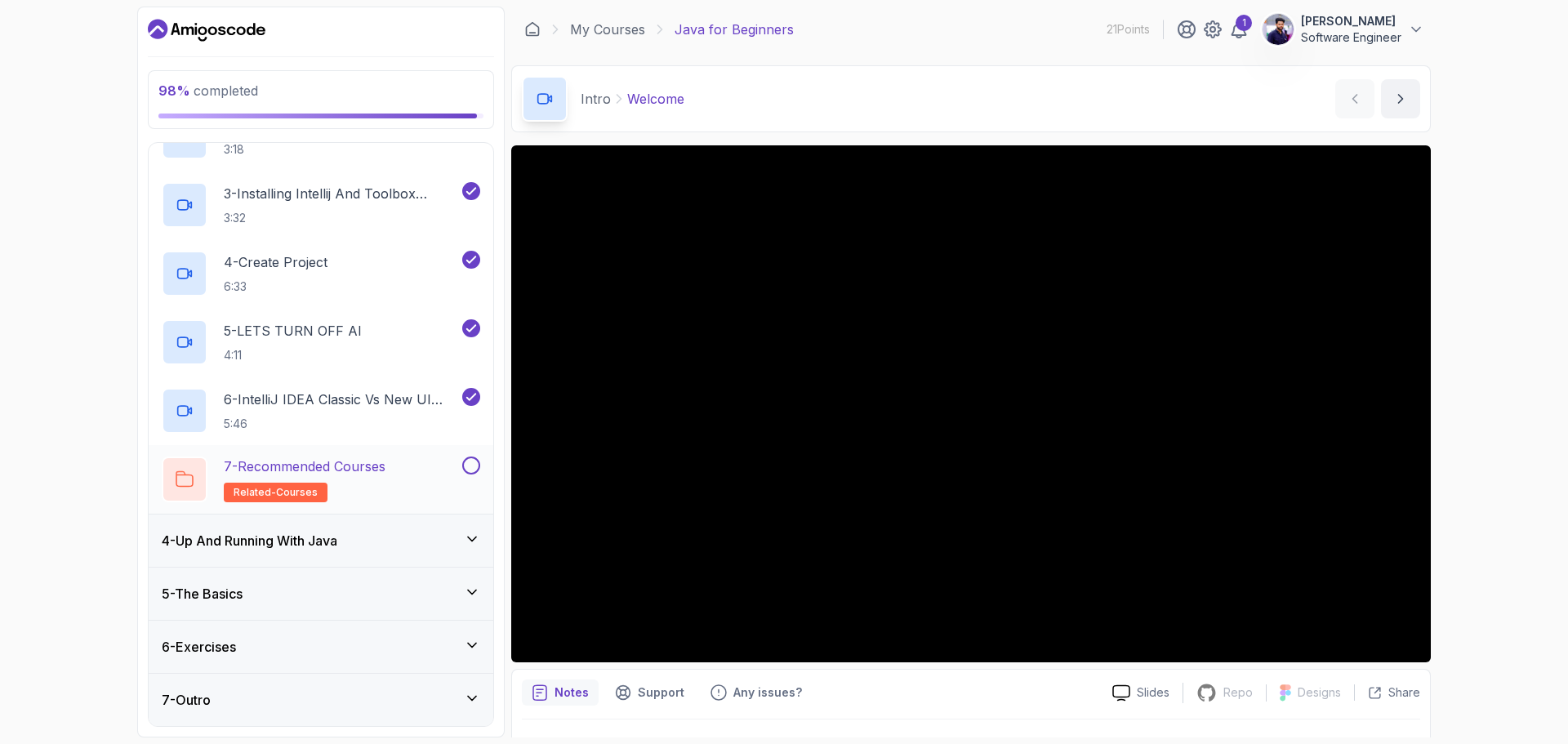
click at [475, 465] on button at bounding box center [472, 466] width 18 height 18
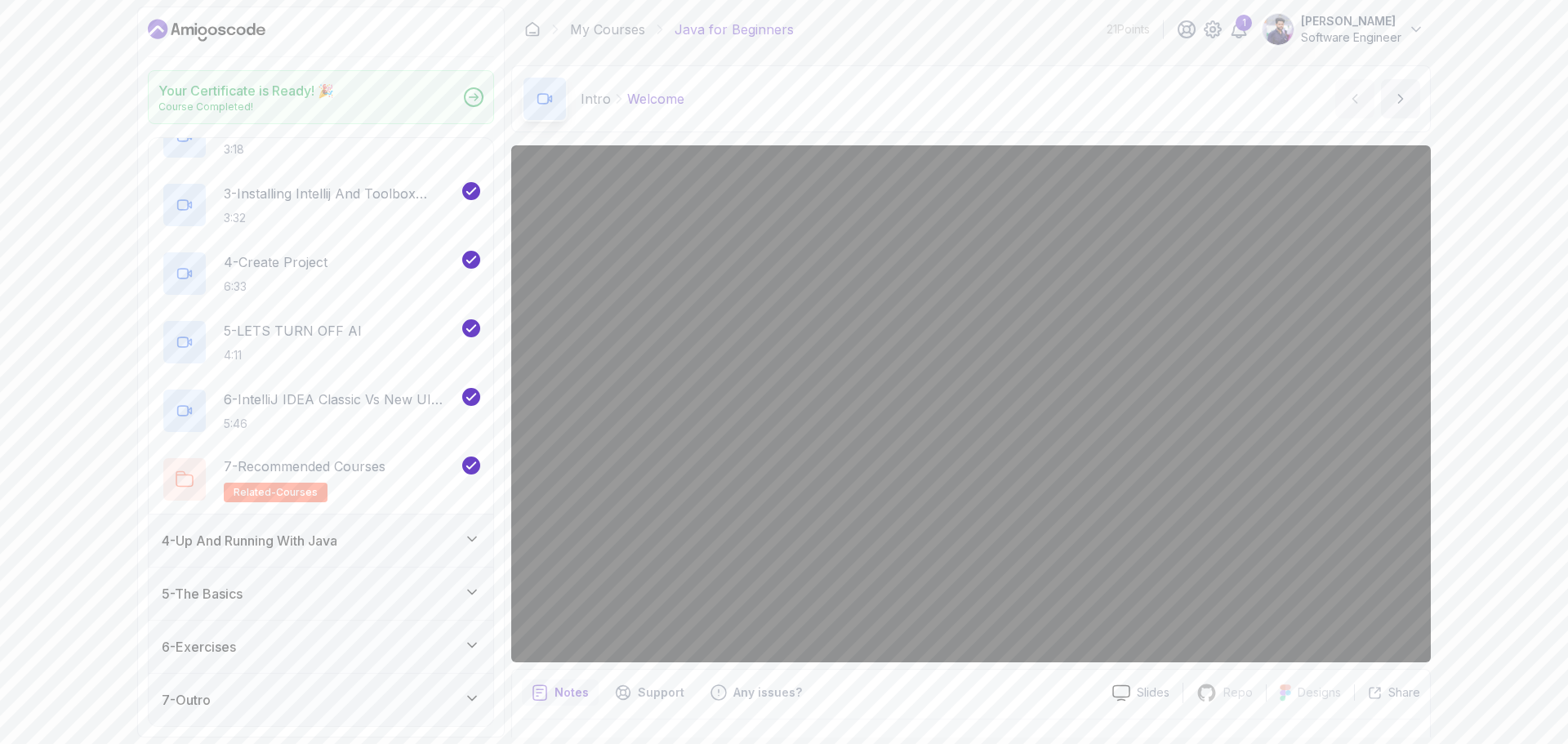
scroll to position [263, 0]
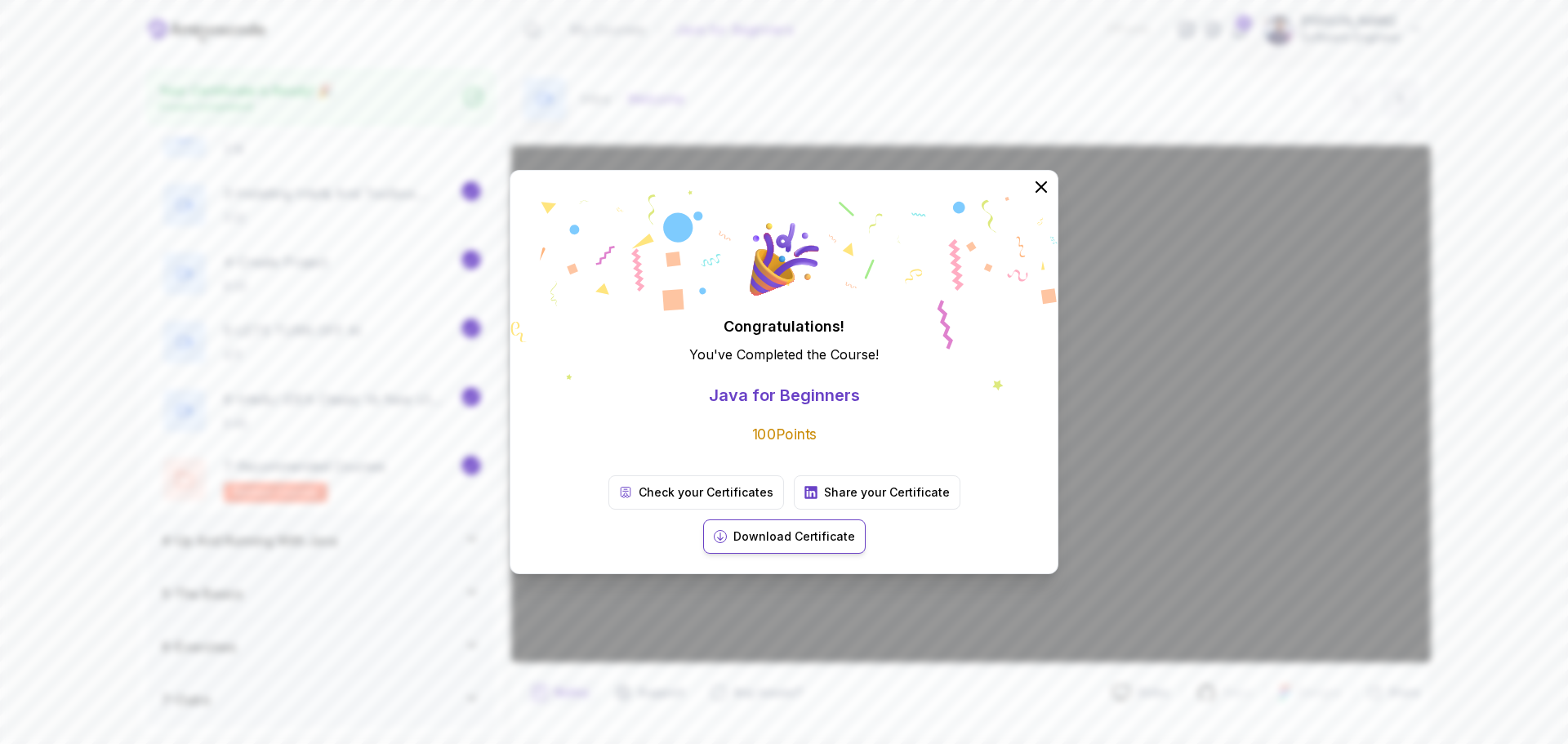
click at [855, 529] on p "Download Certificate" at bounding box center [794, 537] width 122 height 16
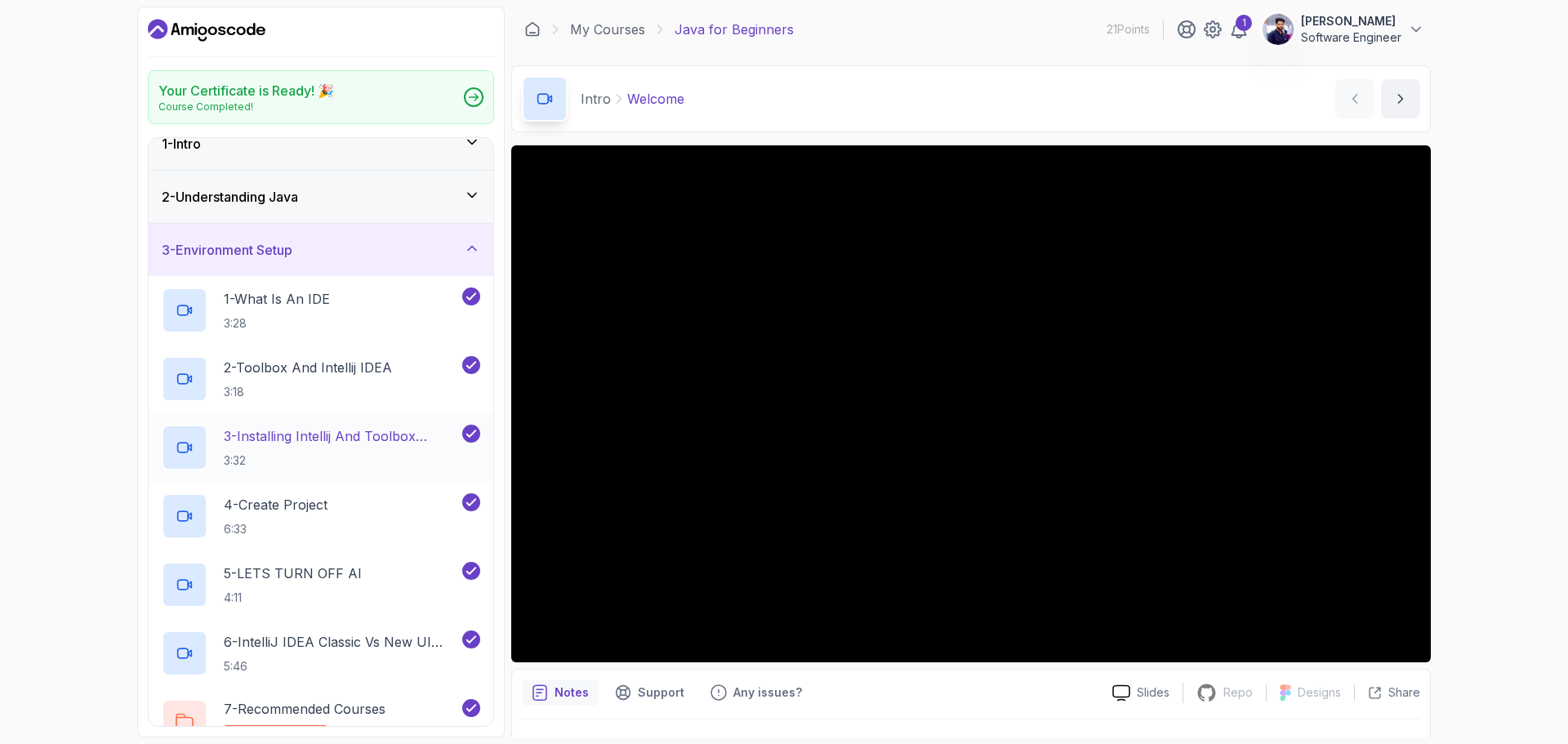
scroll to position [0, 0]
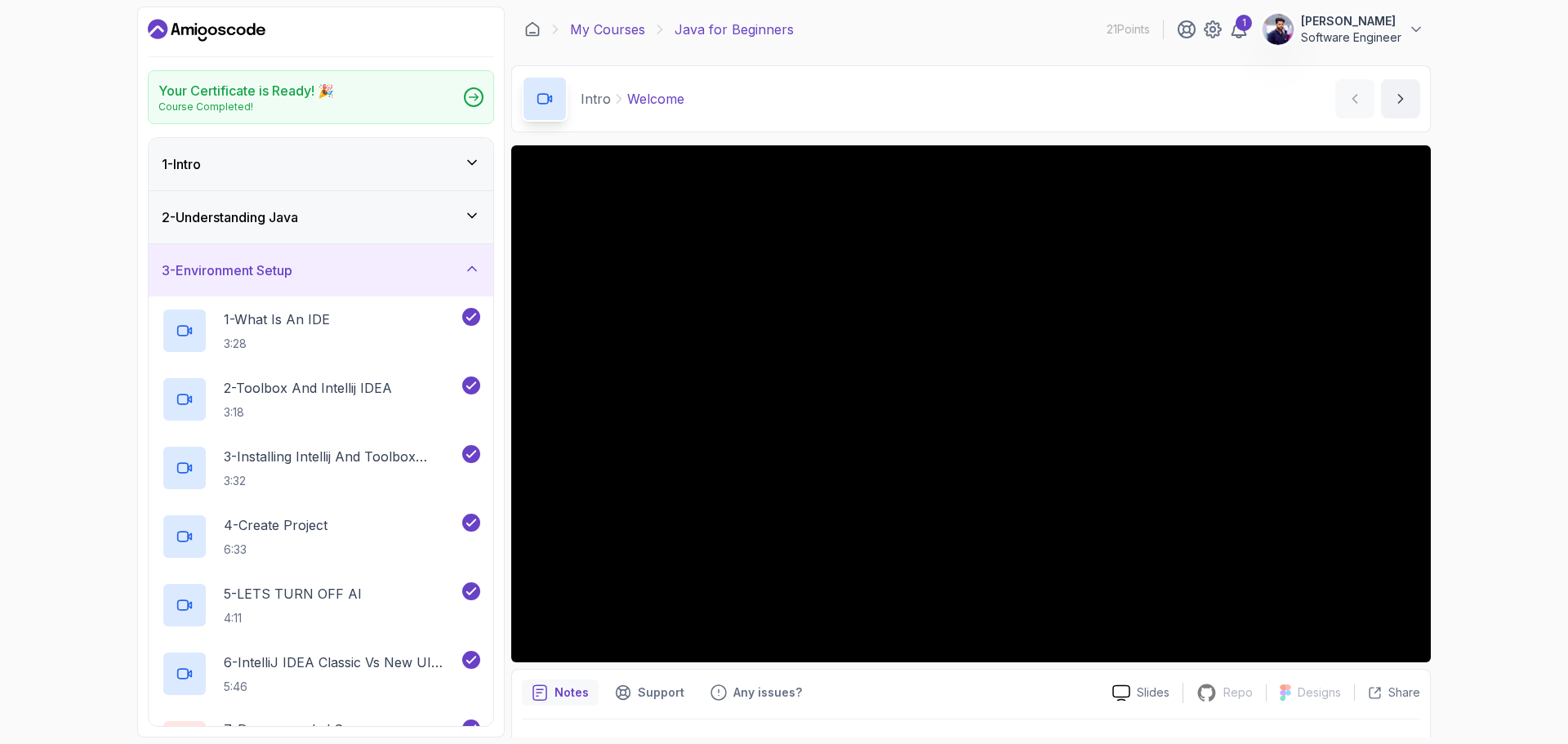
click at [600, 30] on link "My Courses" at bounding box center [607, 30] width 75 height 20
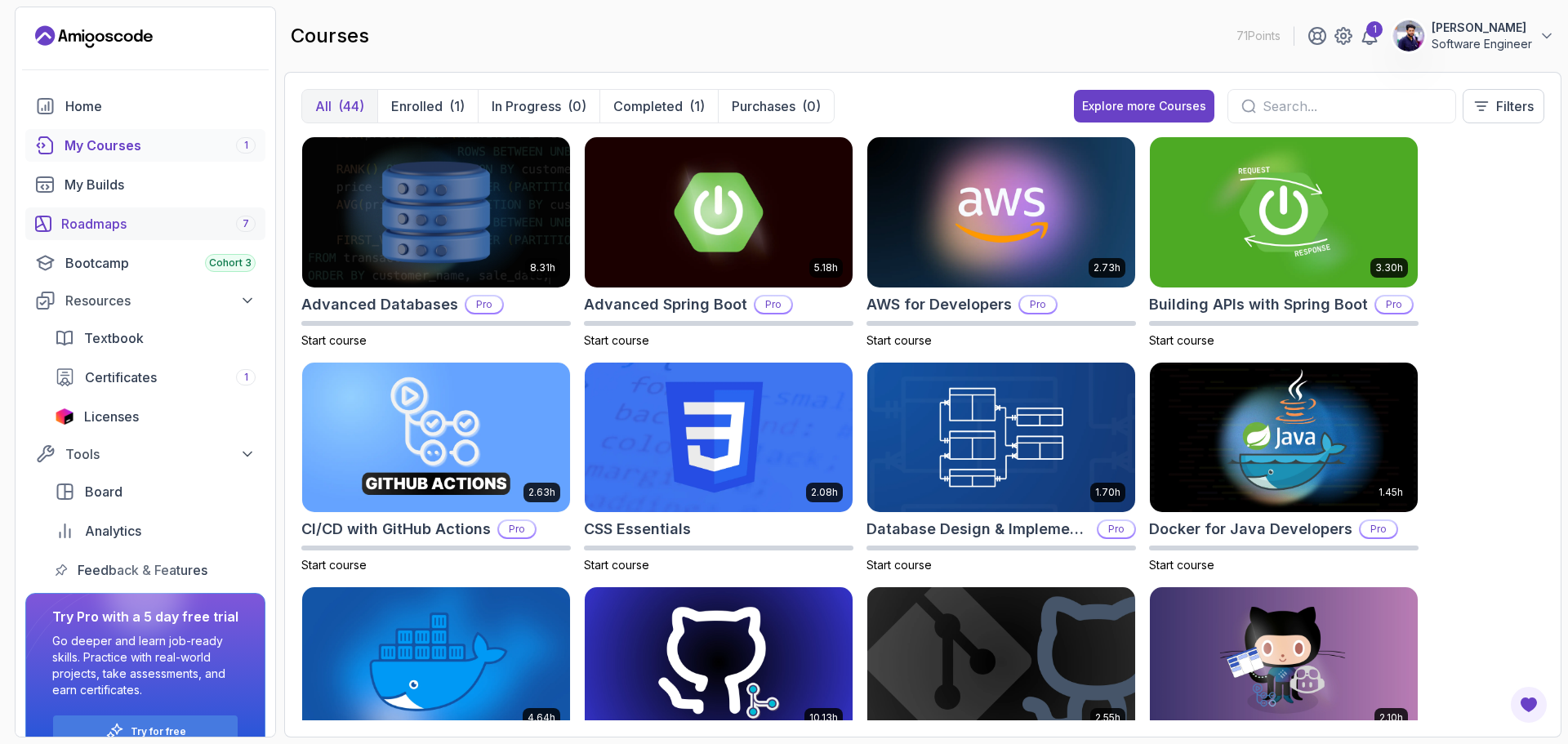
click at [136, 229] on div "Roadmaps 7" at bounding box center [158, 224] width 194 height 20
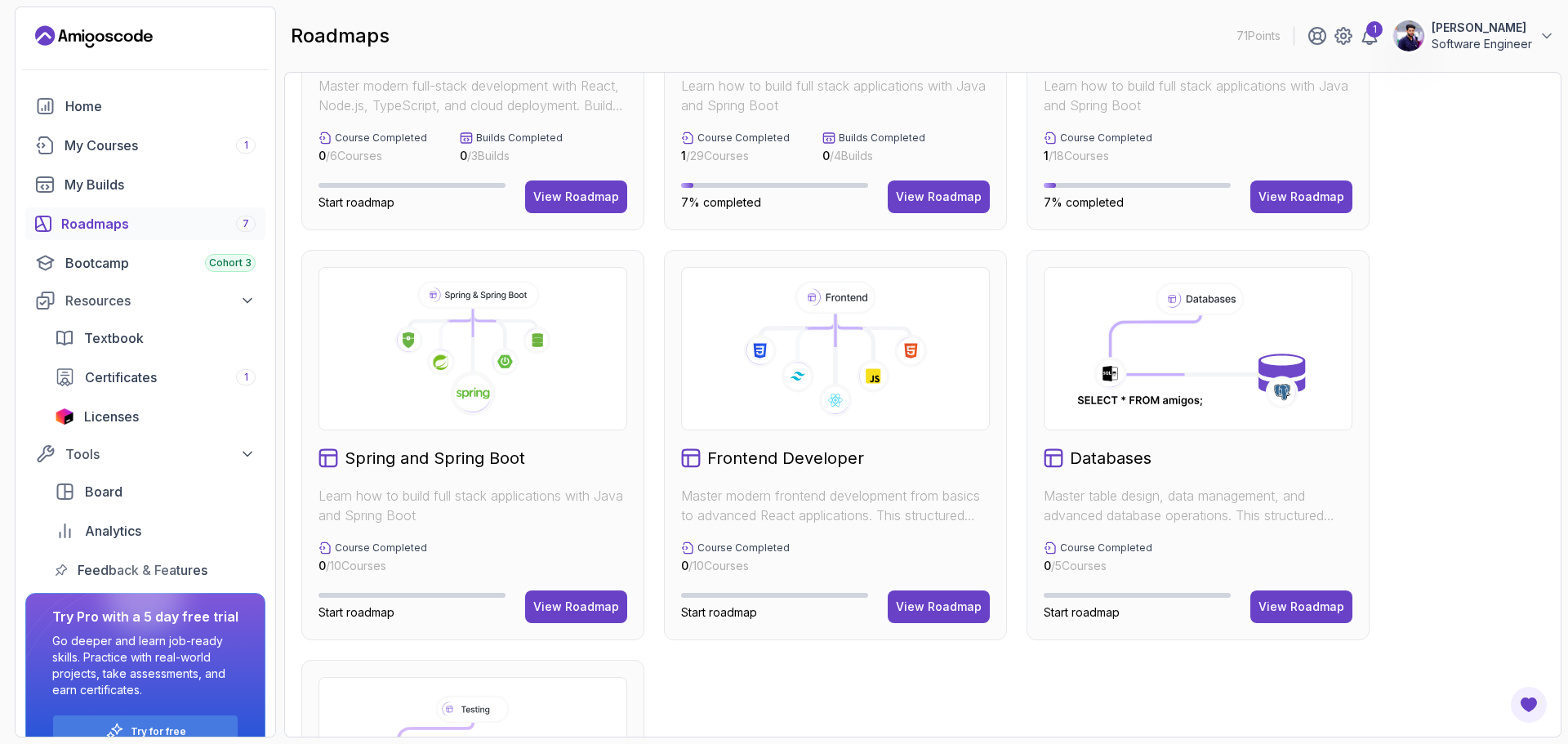
scroll to position [252, 0]
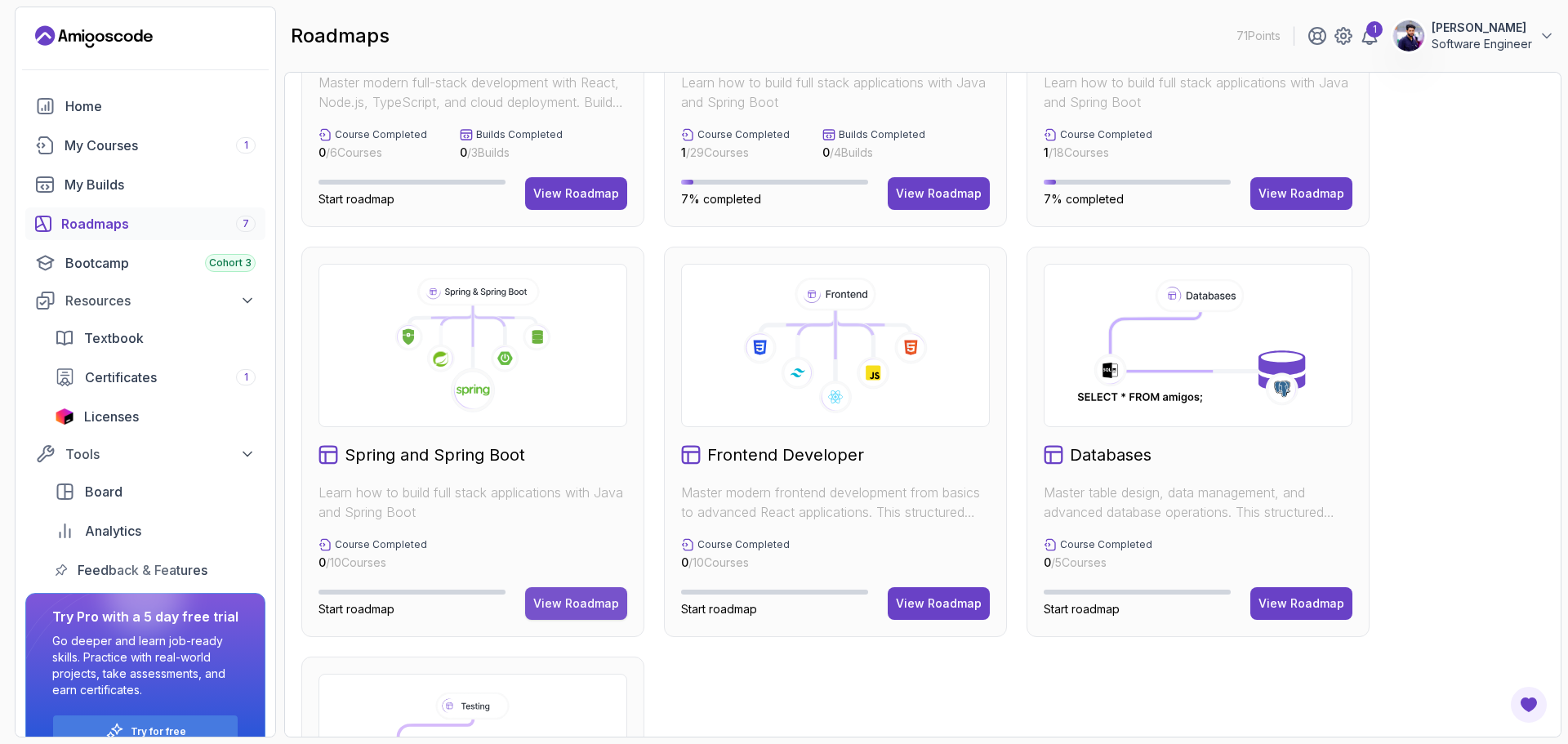
click at [574, 599] on div "View Roadmap" at bounding box center [576, 604] width 86 height 16
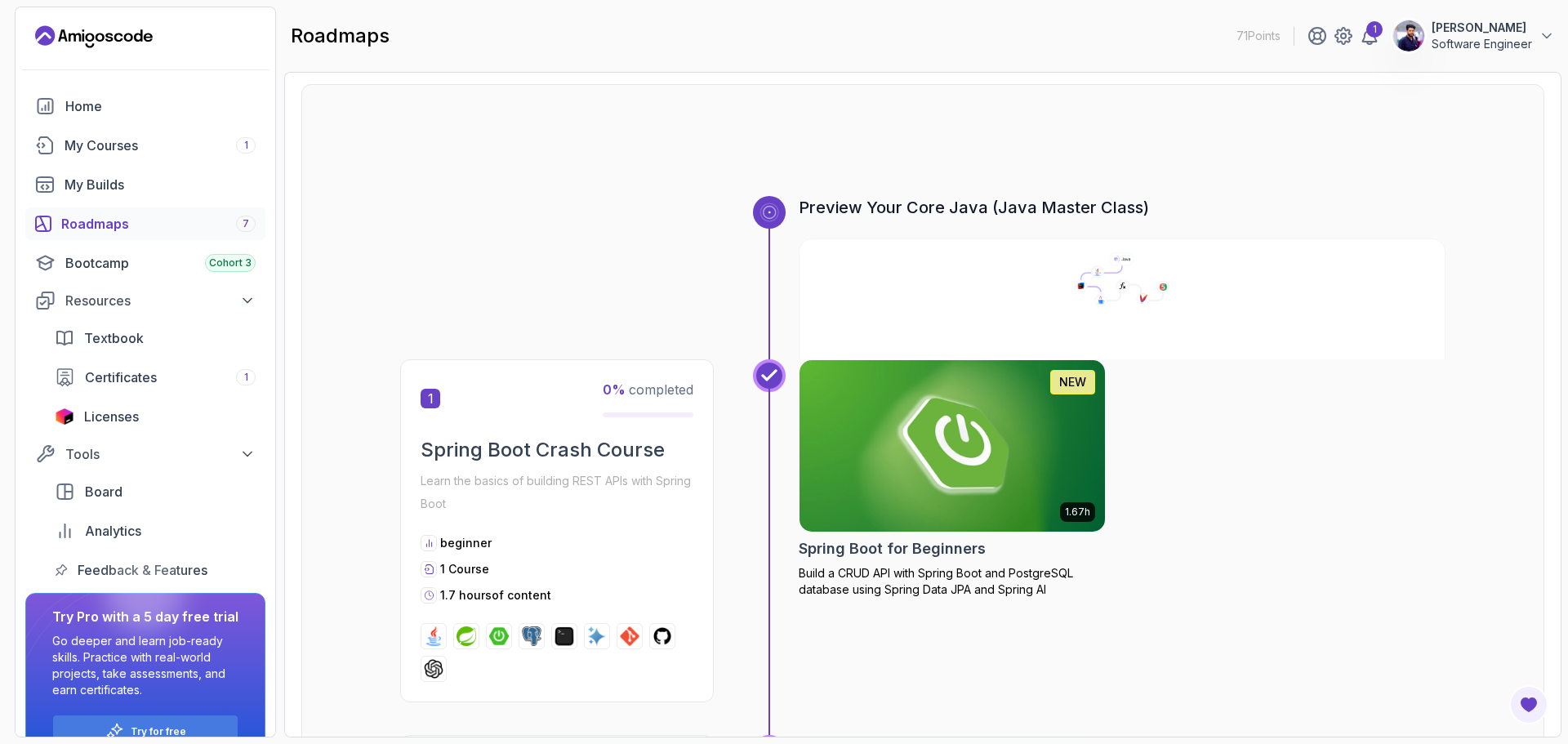
scroll to position [16, 0]
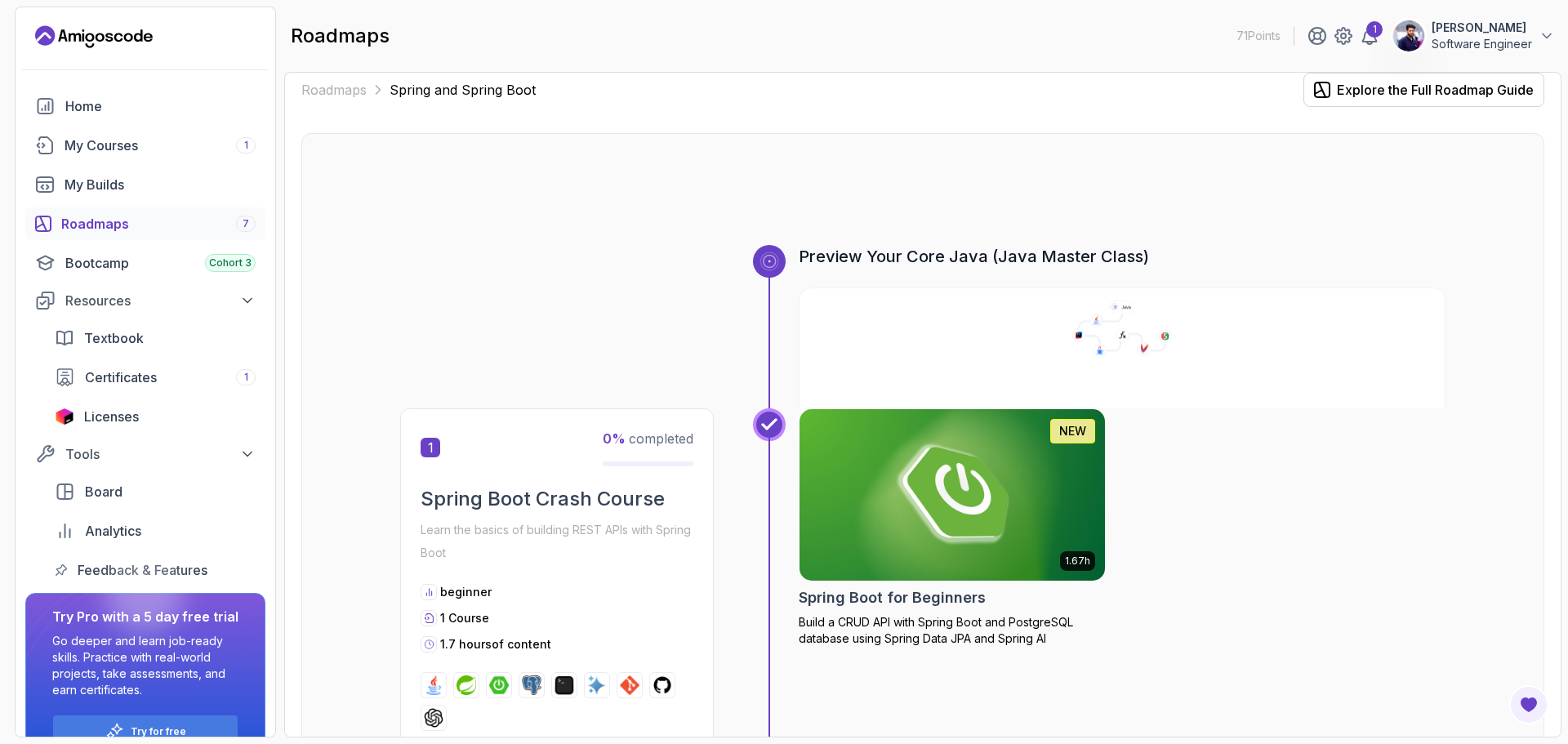
click at [1127, 341] on icon at bounding box center [1123, 334] width 14 height 14
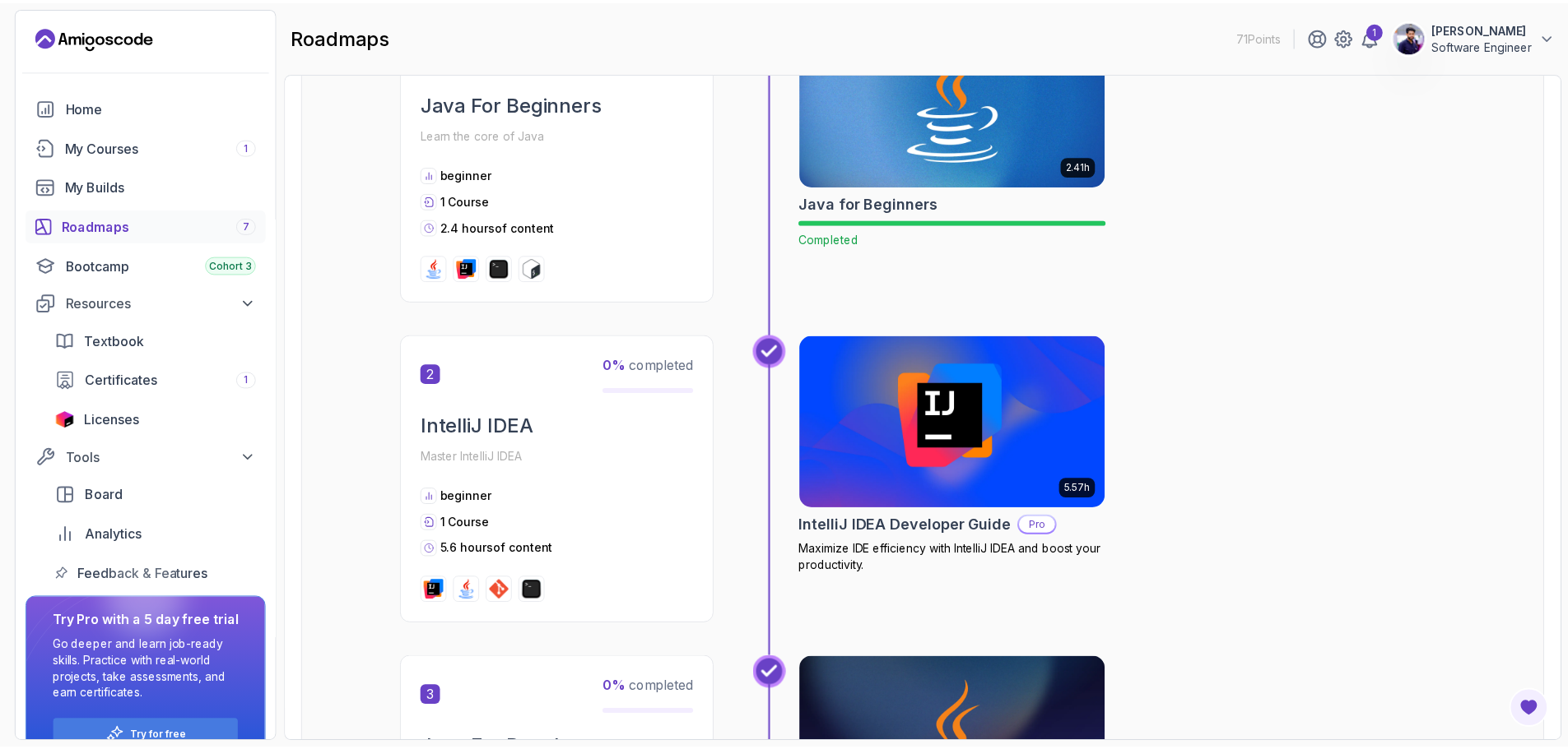
scroll to position [493, 0]
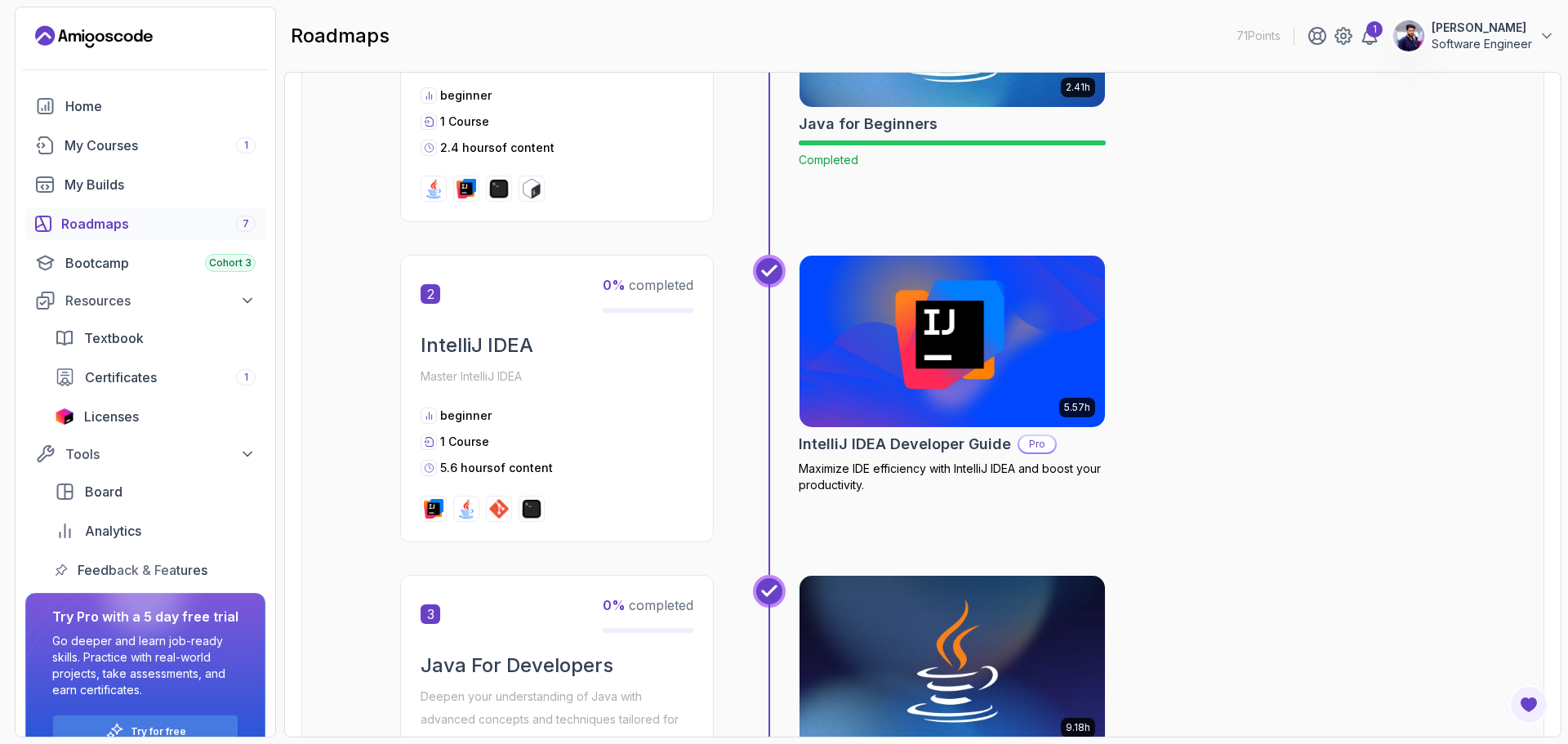
click at [964, 350] on img at bounding box center [953, 341] width 321 height 180
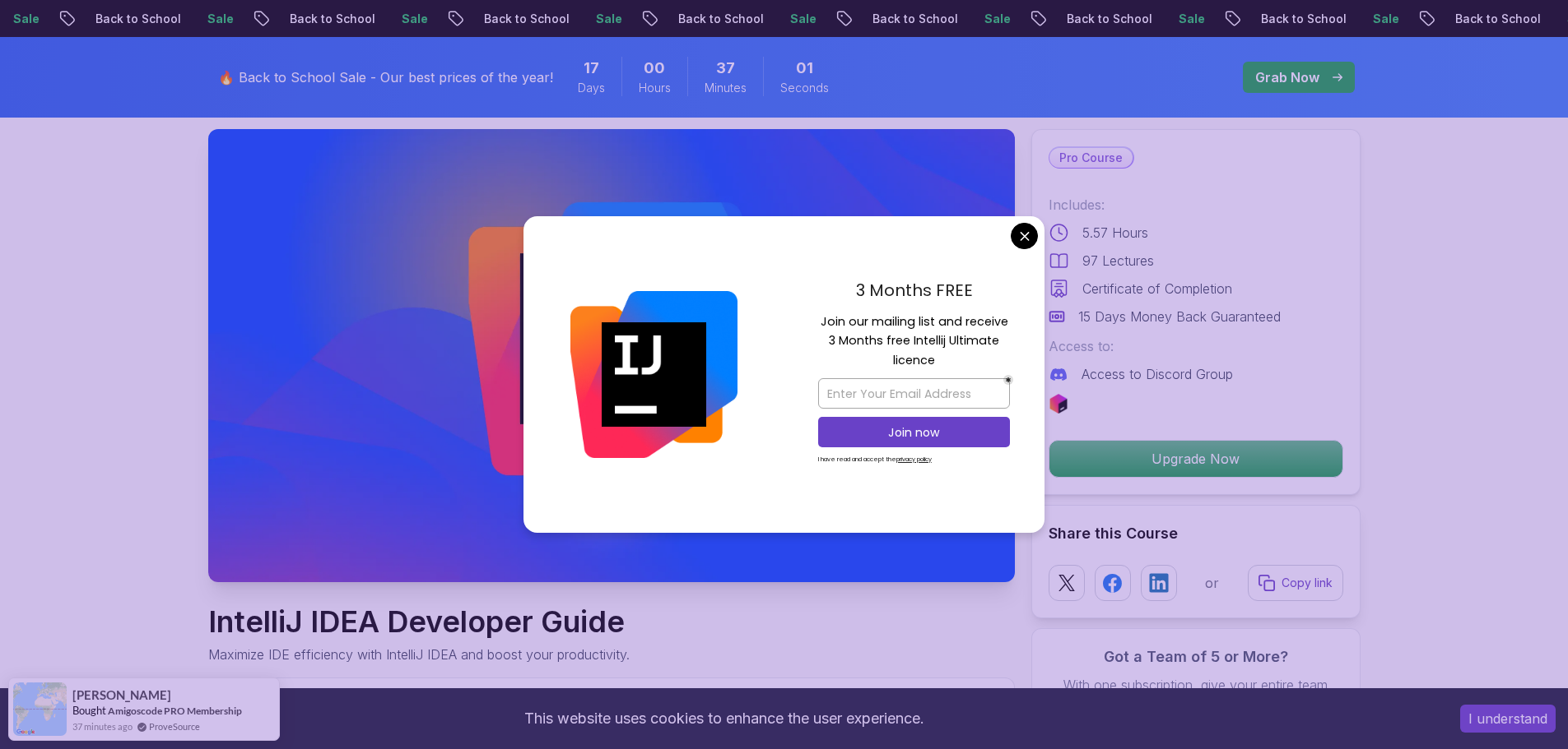
scroll to position [82, 0]
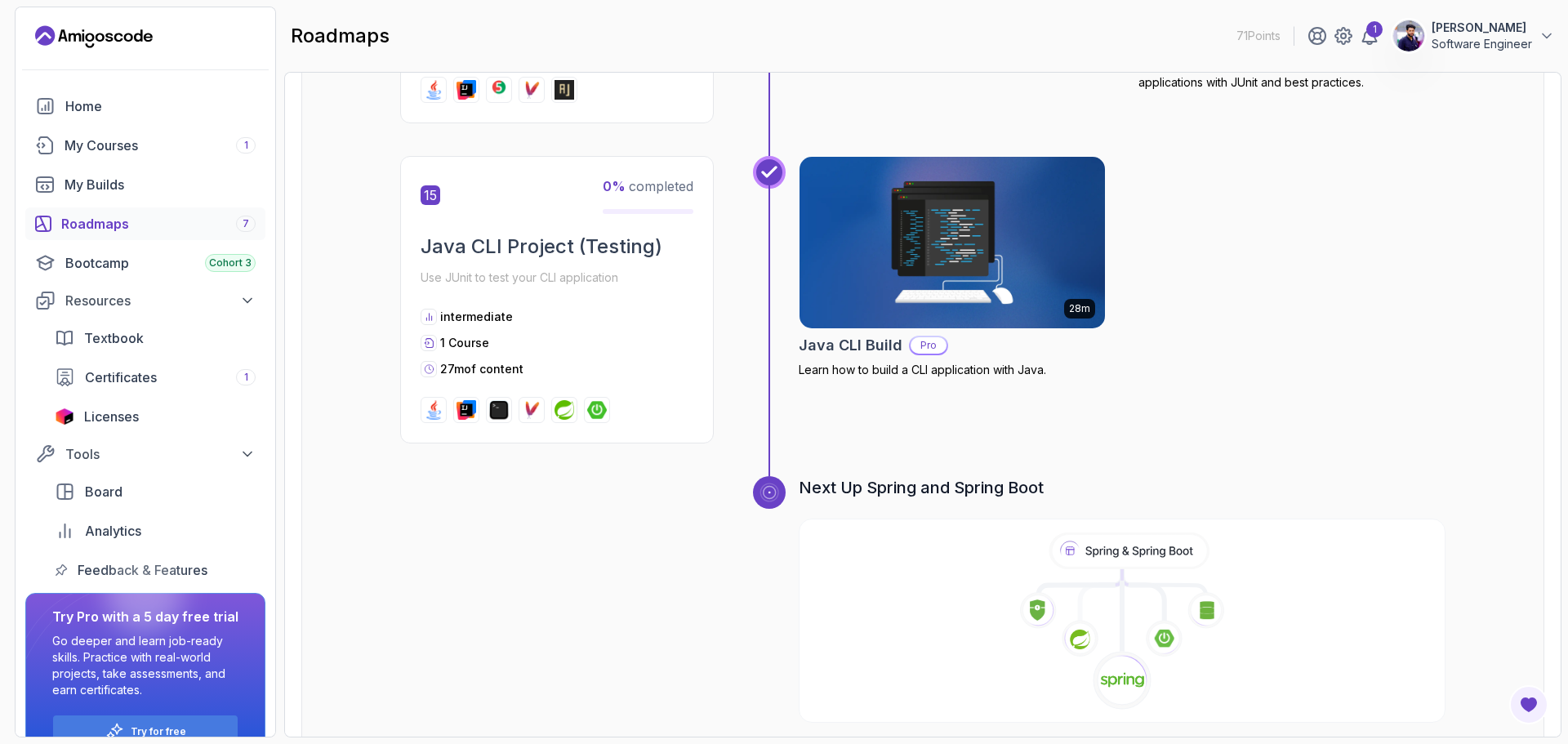
scroll to position [5194, 0]
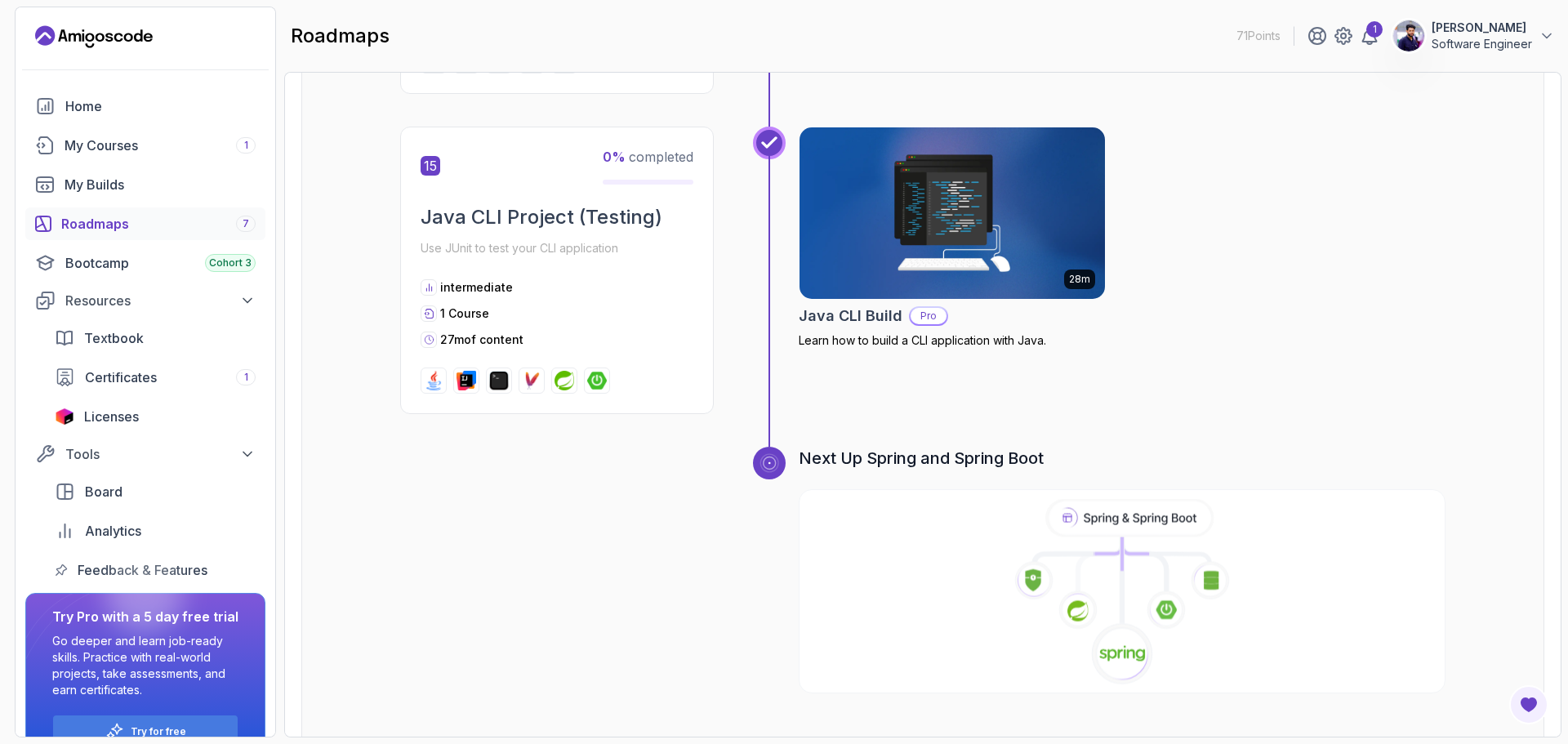
click at [979, 530] on icon at bounding box center [1122, 592] width 650 height 187
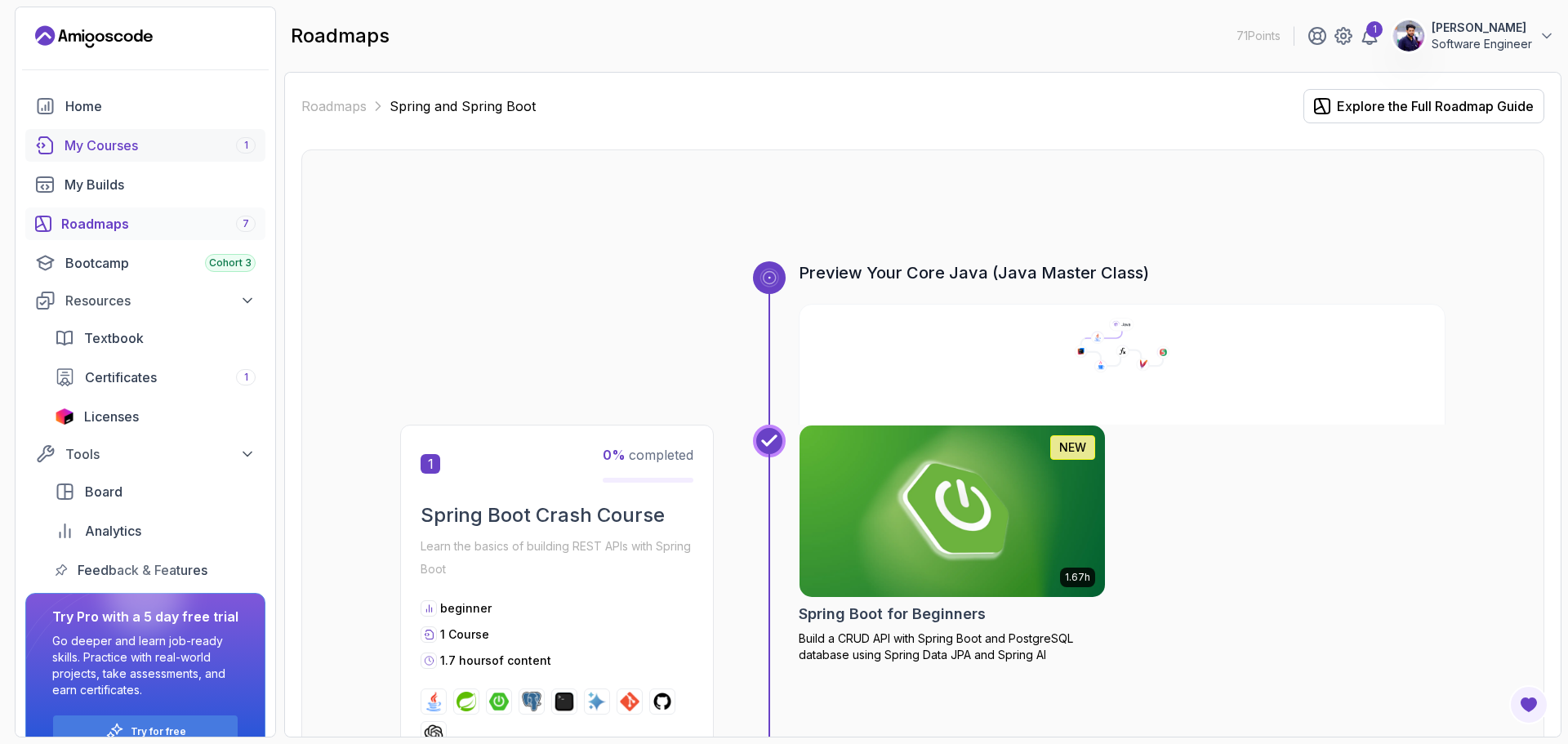
click at [112, 149] on div "My Courses 1" at bounding box center [160, 146] width 192 height 20
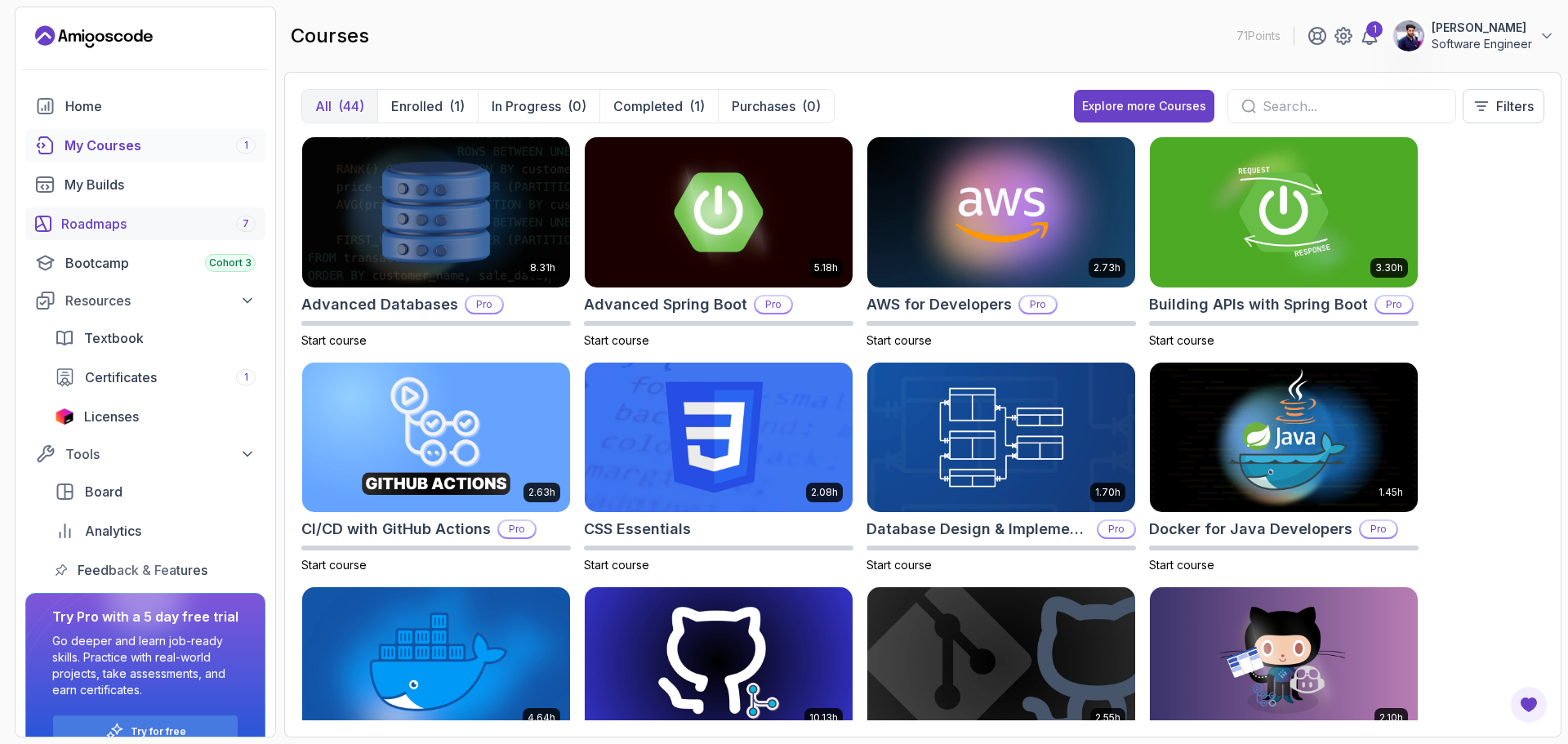
click at [114, 223] on div "Roadmaps 7" at bounding box center [158, 224] width 194 height 20
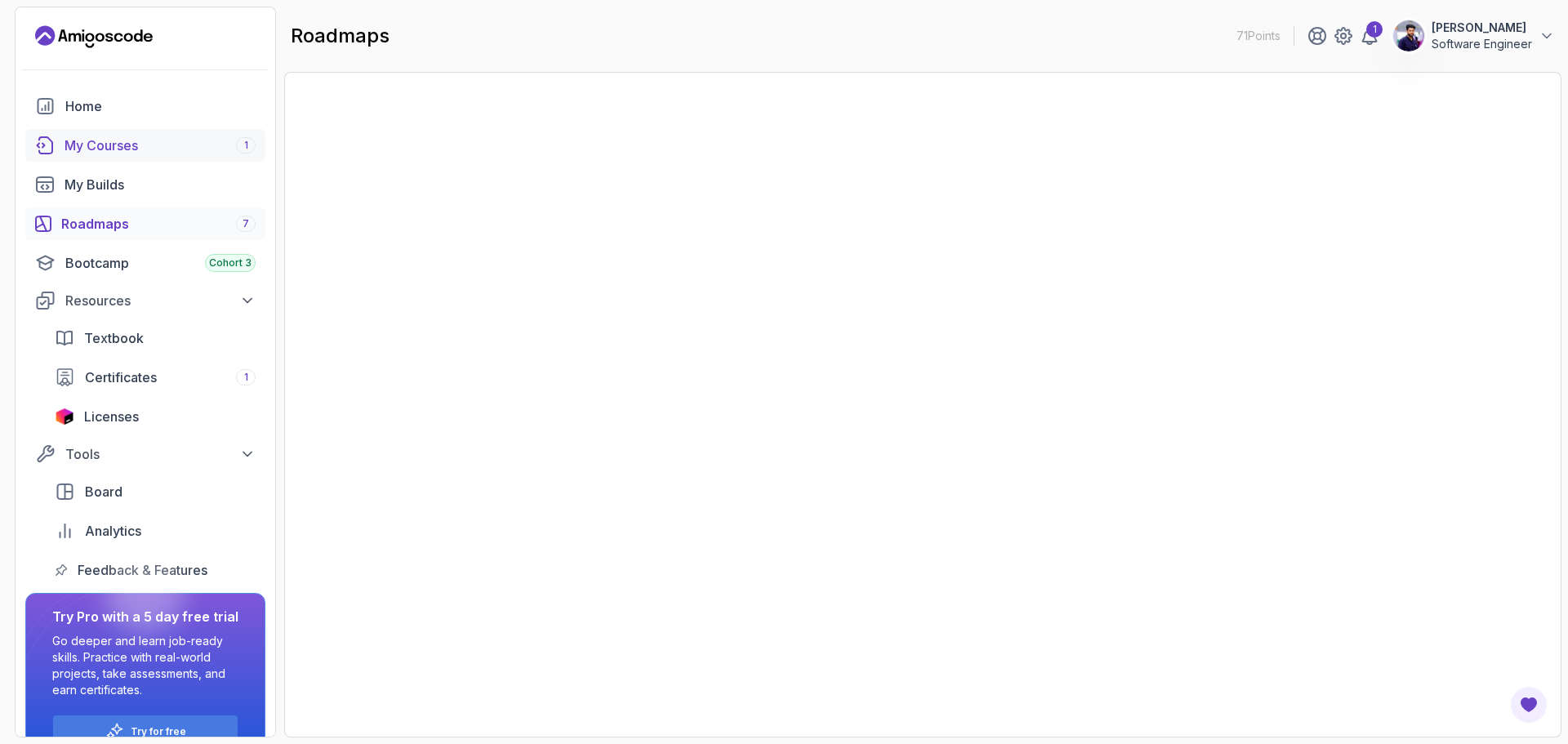
click at [109, 146] on div "My Courses 1" at bounding box center [160, 146] width 192 height 20
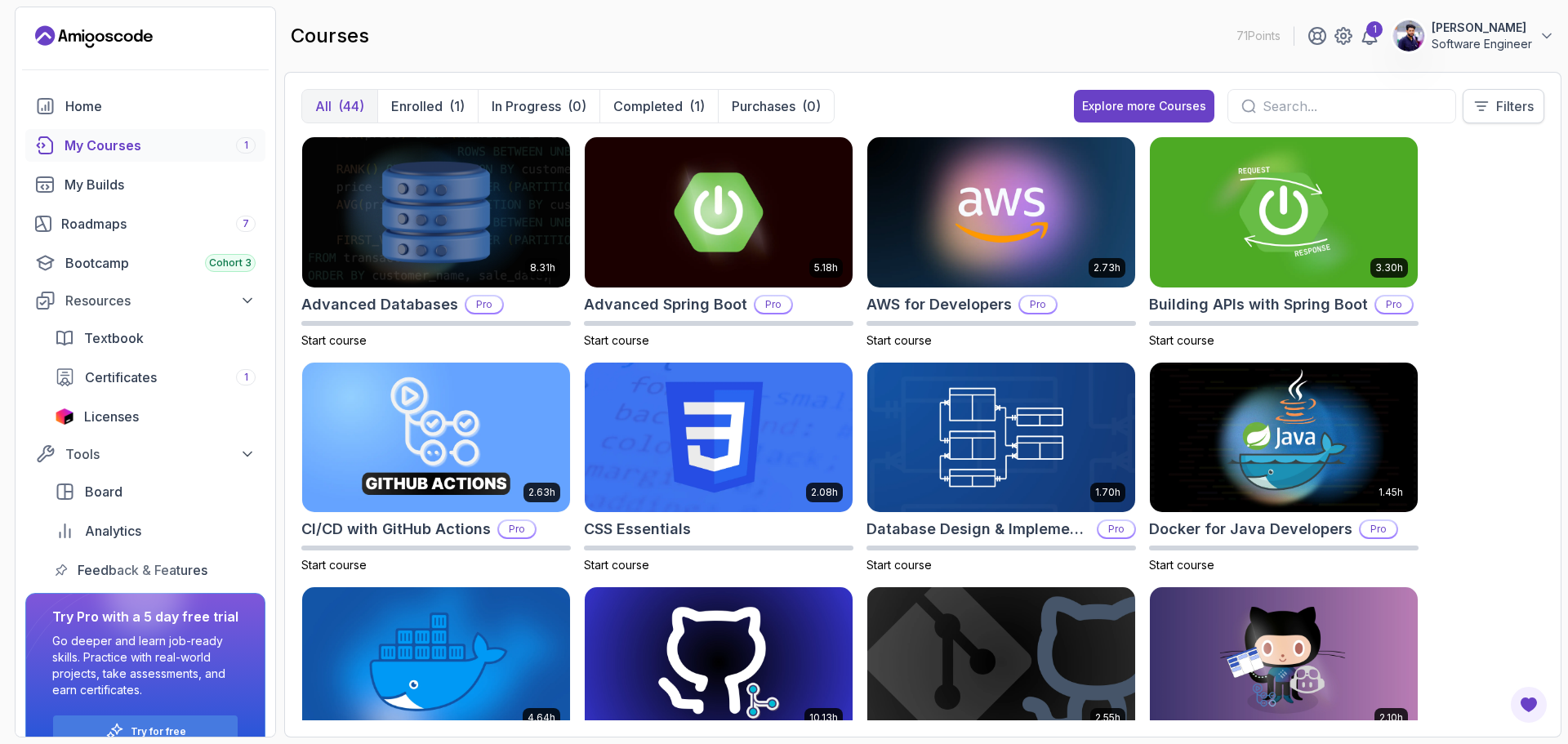
click at [1532, 113] on p "Filters" at bounding box center [1516, 107] width 38 height 20
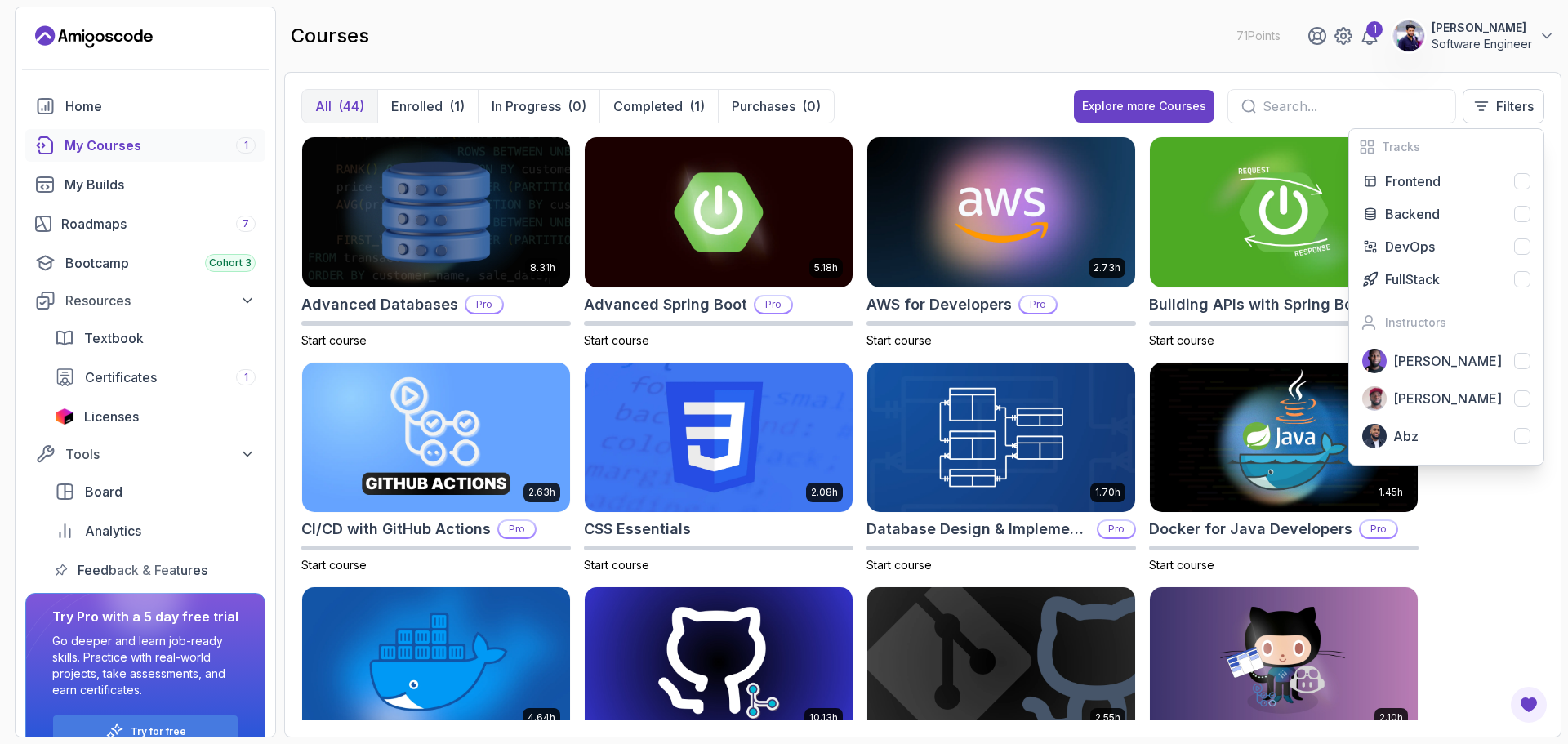
click at [1498, 569] on div "8.31h Advanced Databases Pro Start course 5.18h Advanced Spring Boot Pro Start …" at bounding box center [924, 429] width 1244 height 584
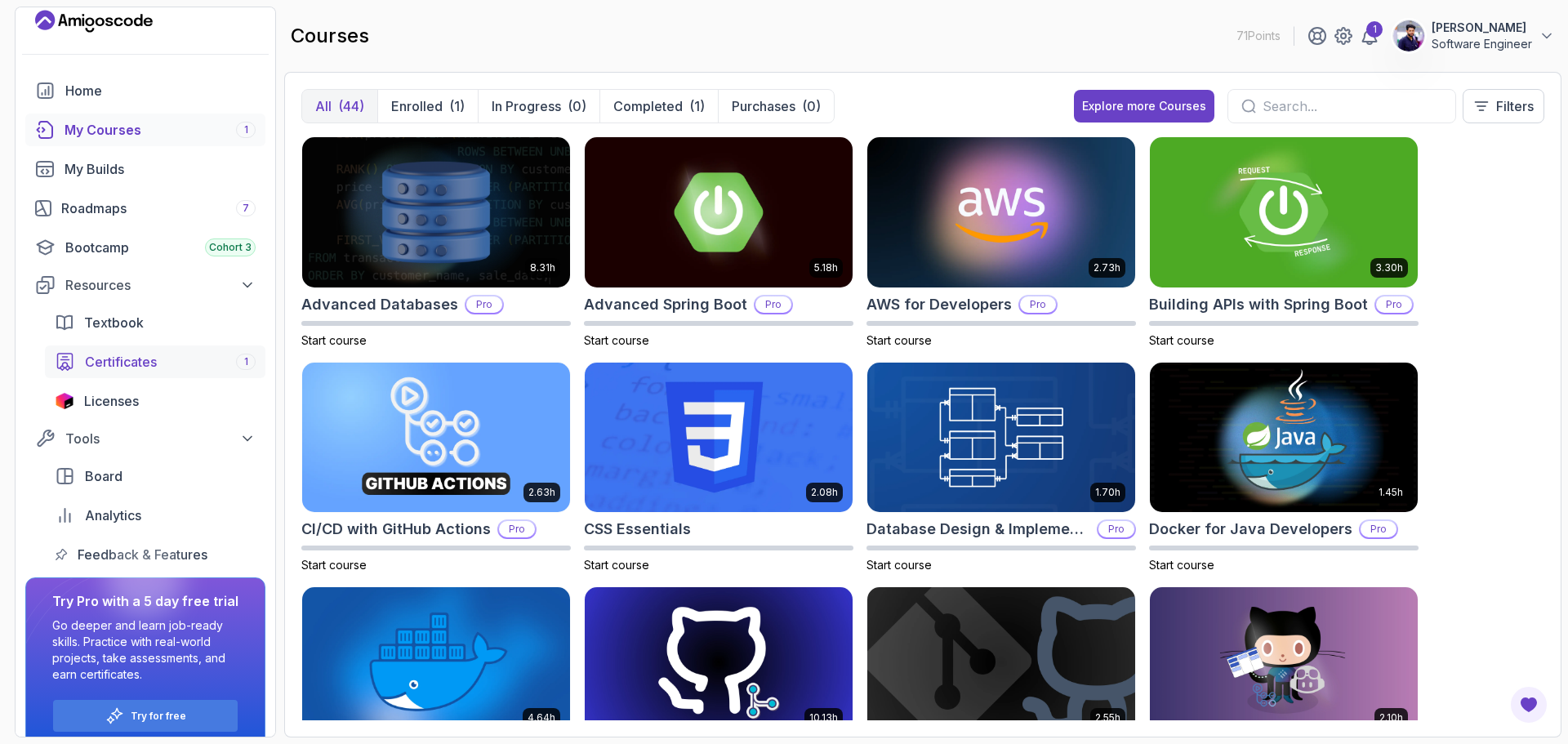
scroll to position [35, 0]
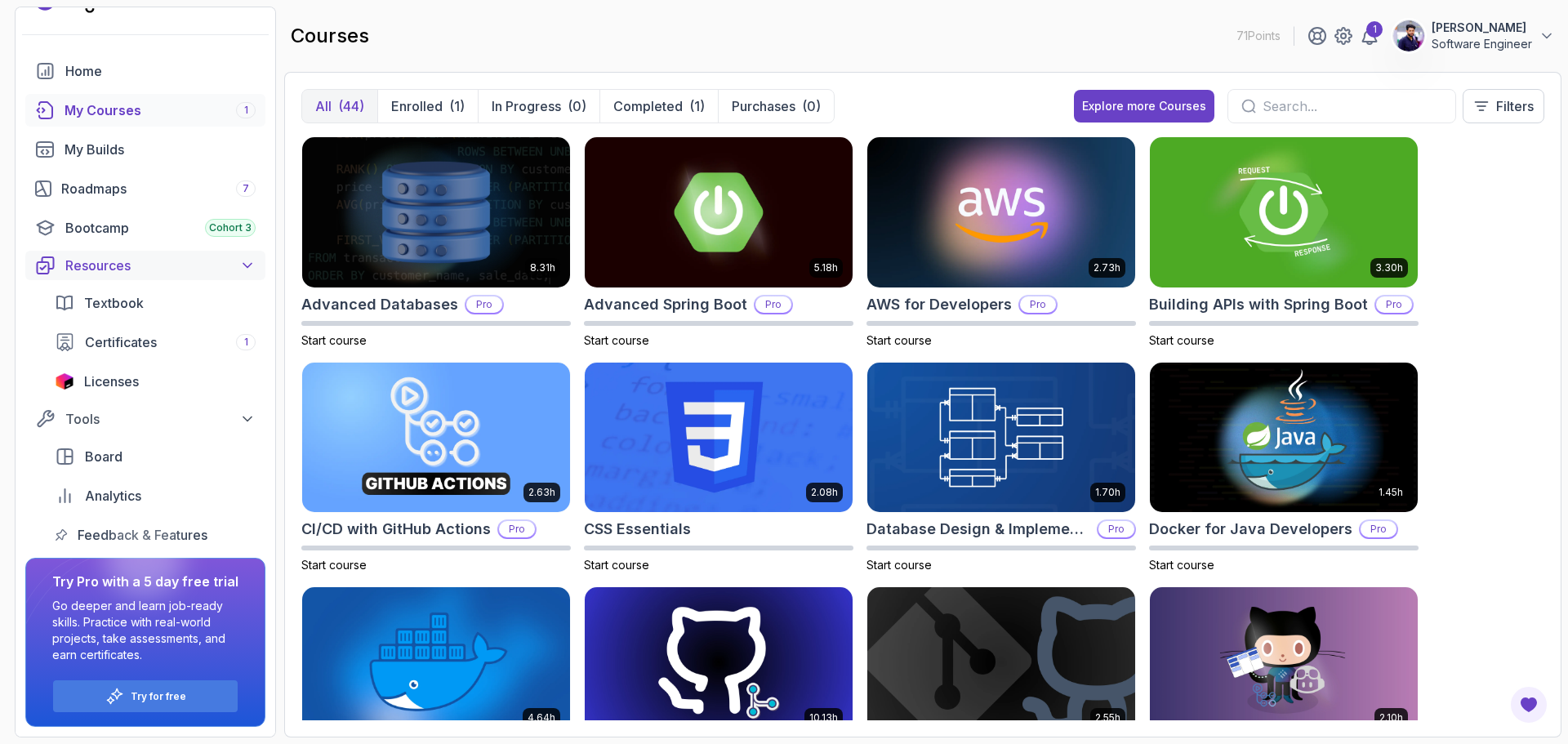
click at [153, 264] on div "Resources" at bounding box center [160, 266] width 191 height 20
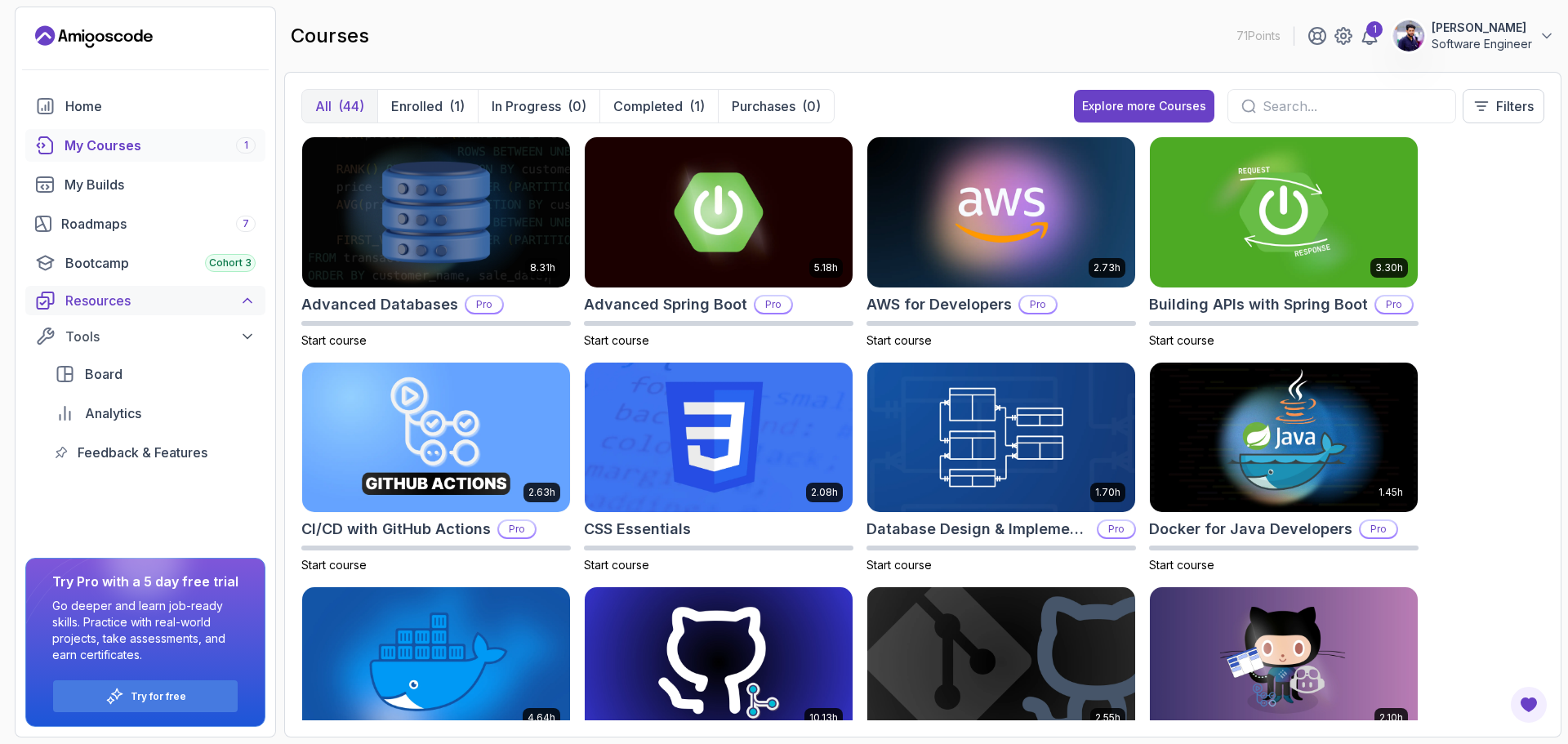
click at [149, 297] on div "Resources" at bounding box center [160, 301] width 191 height 20
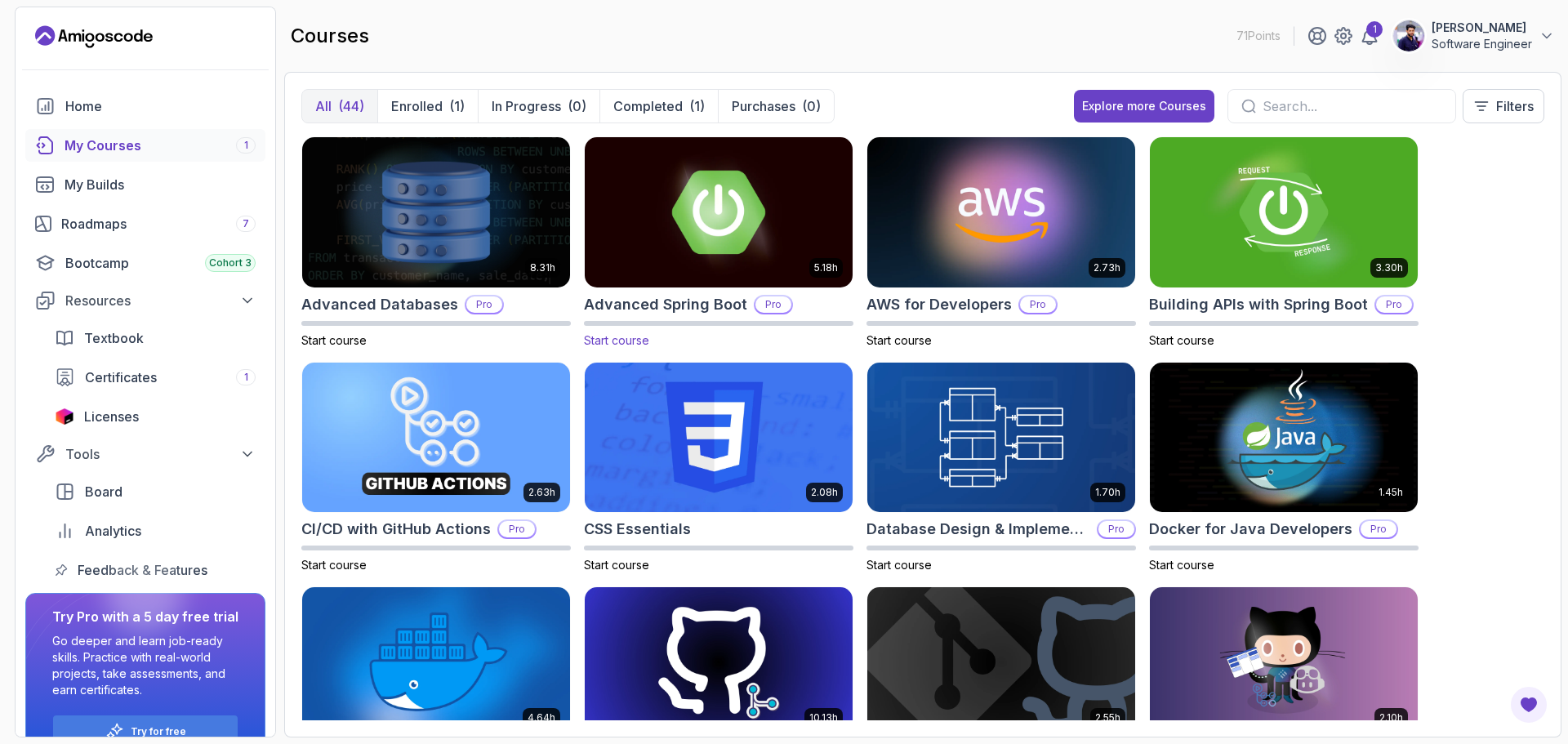
click at [661, 208] on img at bounding box center [718, 212] width 281 height 157
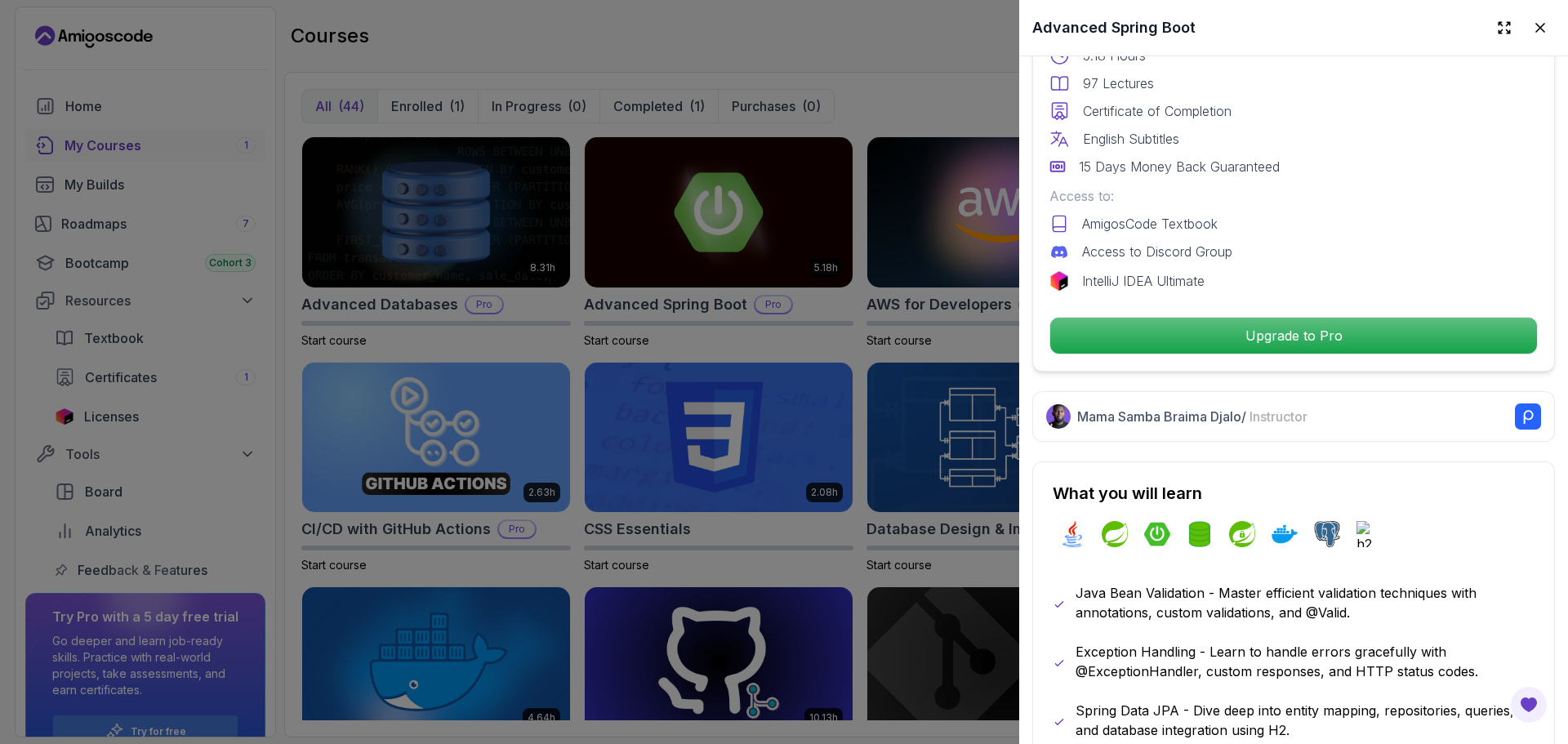
scroll to position [490, 0]
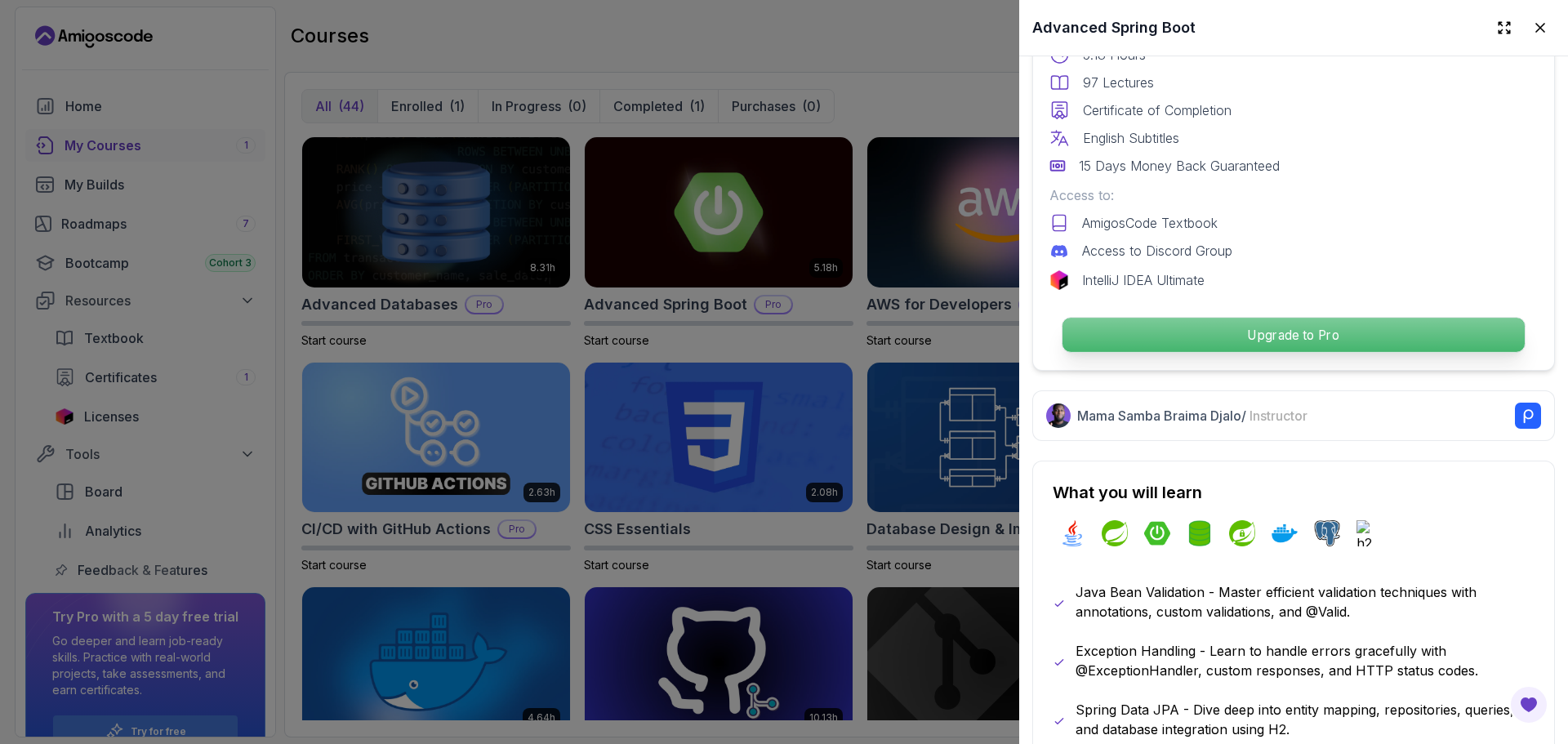
click at [1204, 326] on p "Upgrade to Pro" at bounding box center [1294, 335] width 463 height 34
